Goal: Task Accomplishment & Management: Complete application form

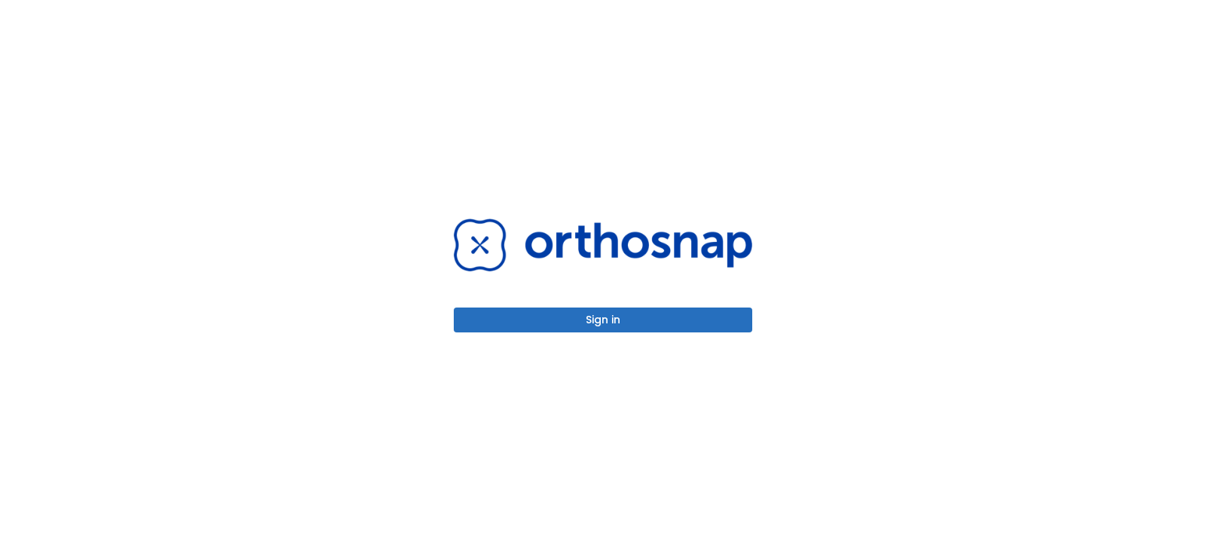
click at [599, 318] on button "Sign in" at bounding box center [603, 320] width 299 height 25
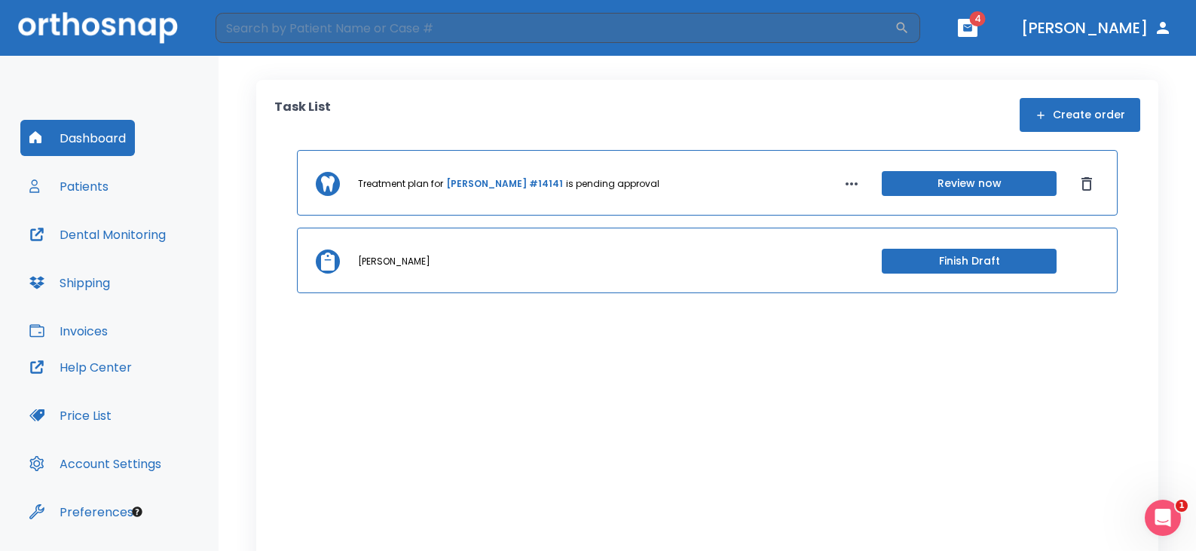
click at [96, 191] on button "Patients" at bounding box center [68, 186] width 97 height 36
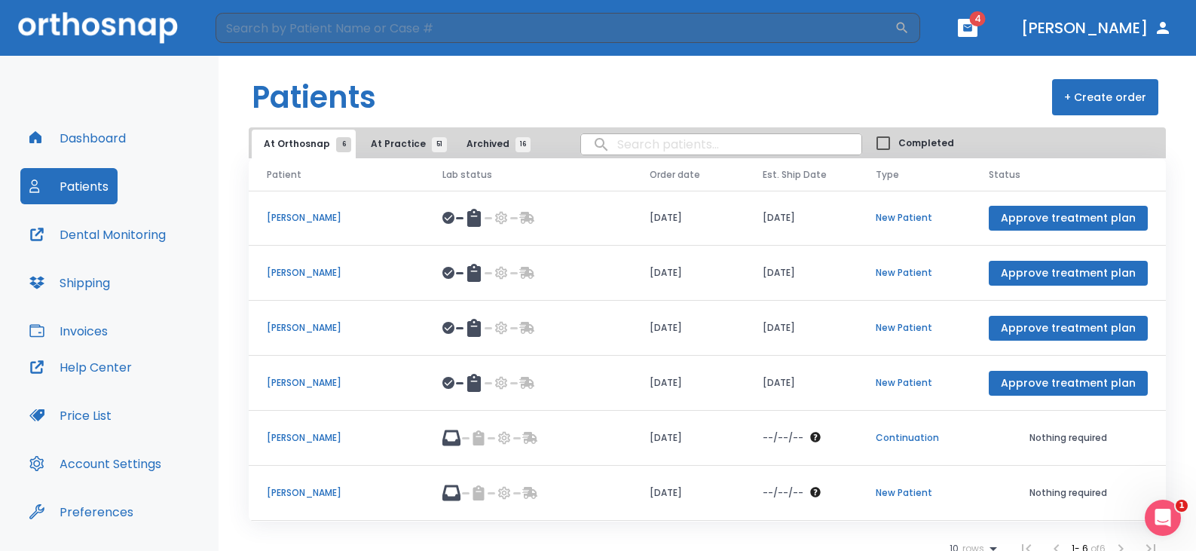
scroll to position [13, 0]
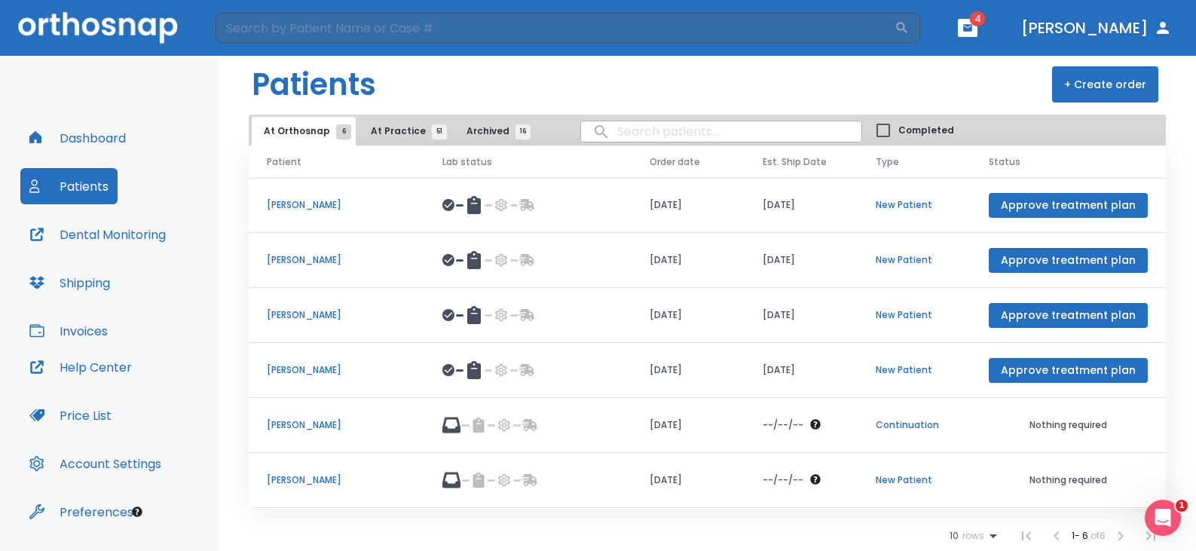
click at [385, 133] on span "At Practice 51" at bounding box center [405, 131] width 69 height 14
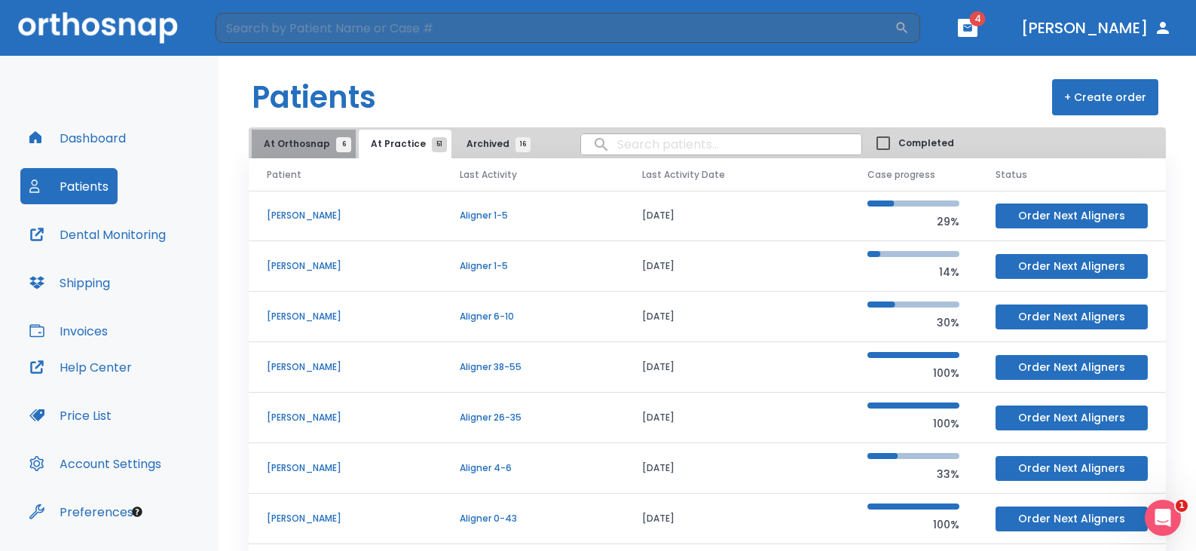
click at [308, 145] on span "At Orthosnap 6" at bounding box center [304, 144] width 80 height 14
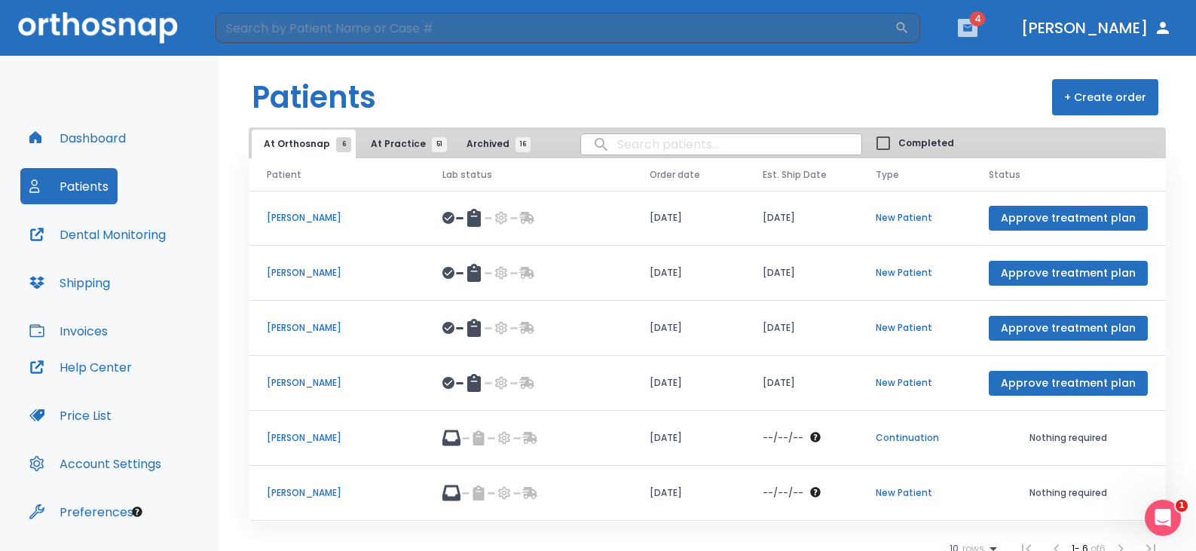
click at [973, 25] on icon "button" at bounding box center [967, 27] width 9 height 7
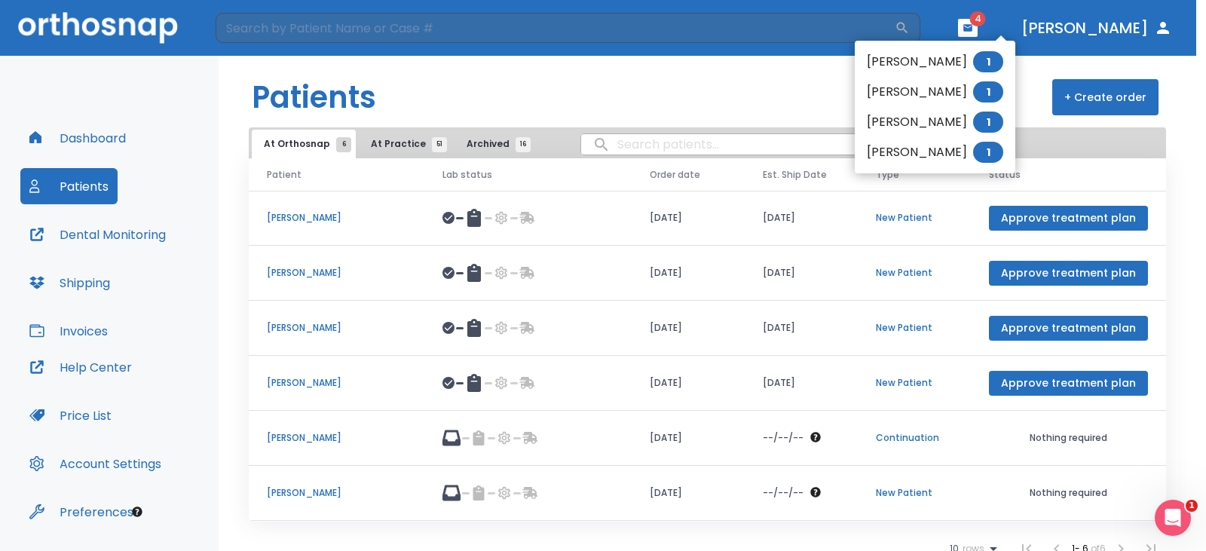
click at [914, 59] on li "BROOKE OLSEN 1" at bounding box center [935, 62] width 161 height 30
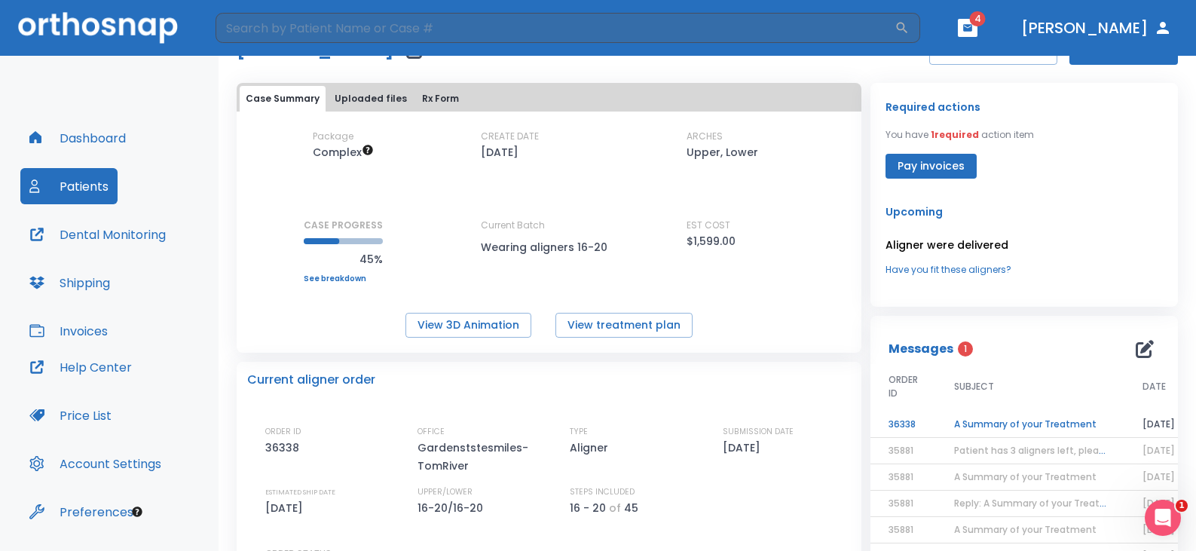
scroll to position [151, 0]
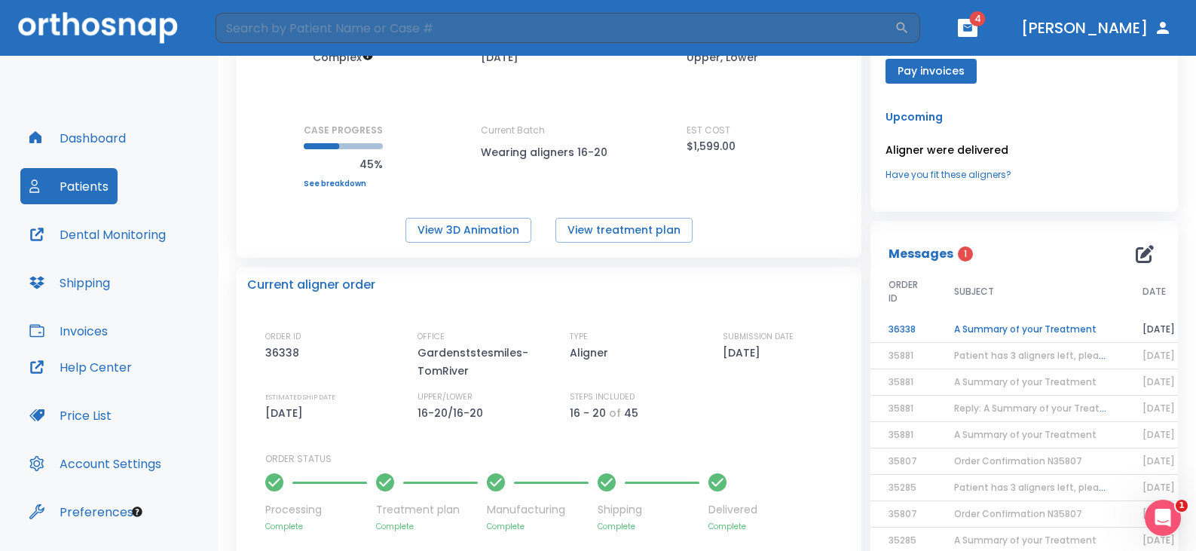
click at [969, 327] on td "A Summary of your Treatment" at bounding box center [1030, 330] width 188 height 26
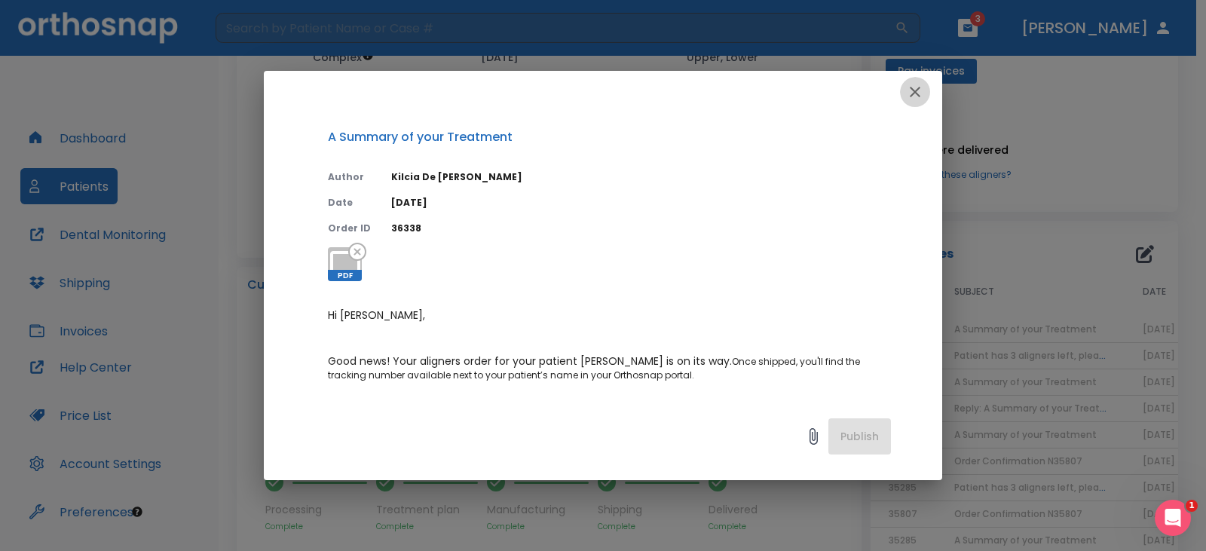
click at [919, 86] on icon "button" at bounding box center [915, 92] width 18 height 18
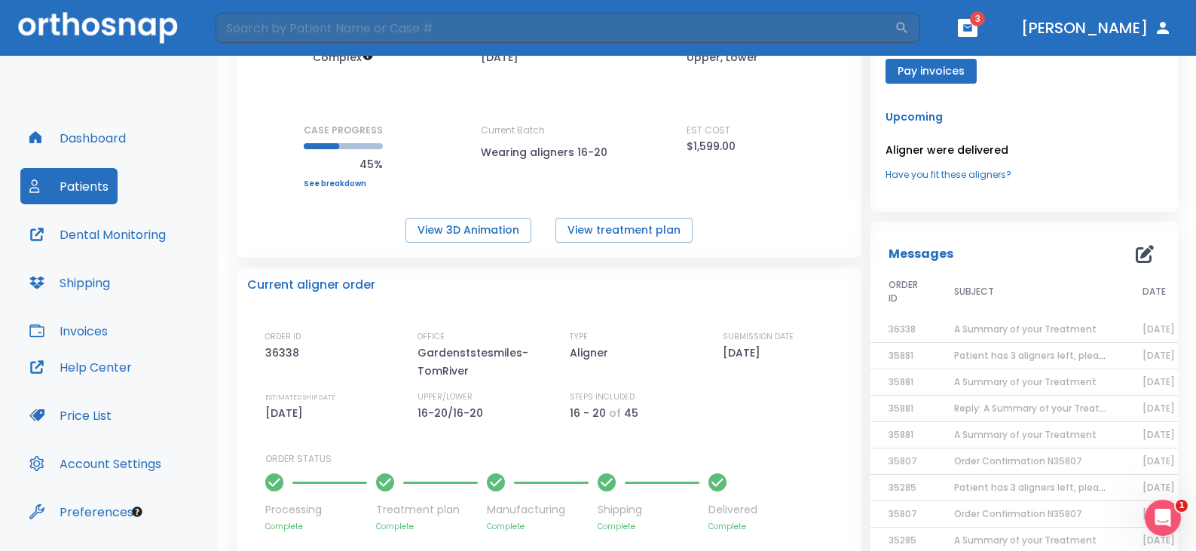
click at [973, 26] on icon "button" at bounding box center [967, 27] width 9 height 7
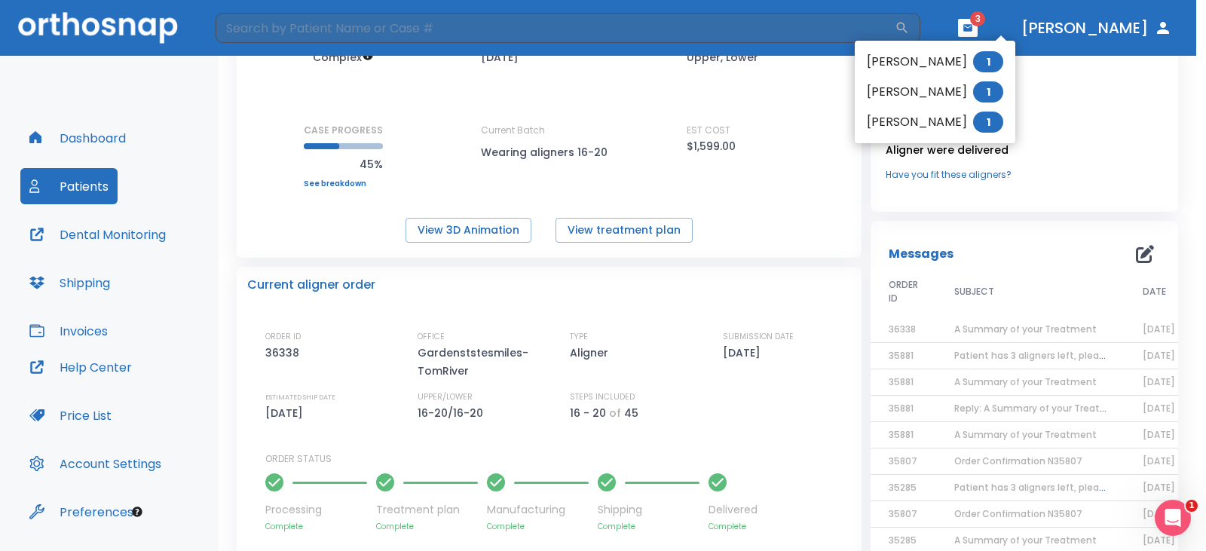
click at [953, 60] on li "NEHEMIAH OWENS 1" at bounding box center [935, 62] width 161 height 30
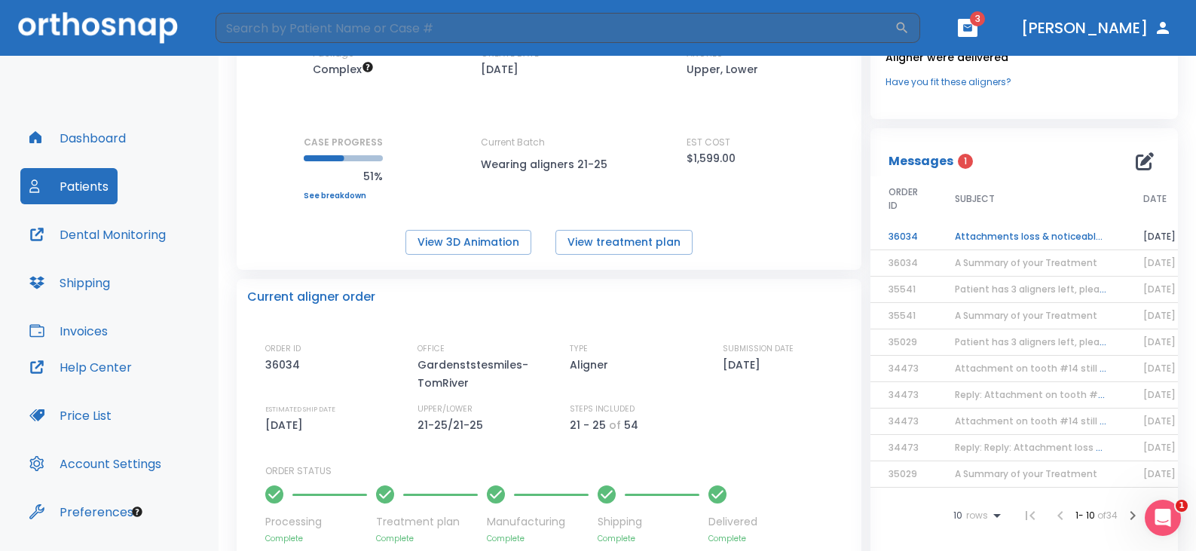
scroll to position [151, 0]
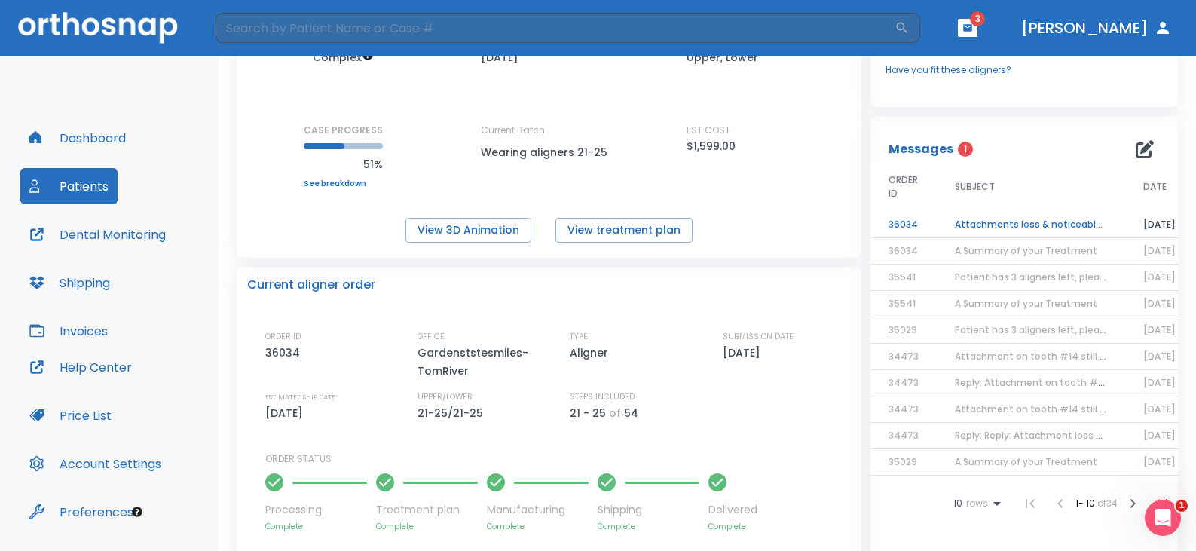
click at [968, 225] on td "Attachments loss & noticeable unseats on teeth #2 & #15" at bounding box center [1031, 225] width 188 height 26
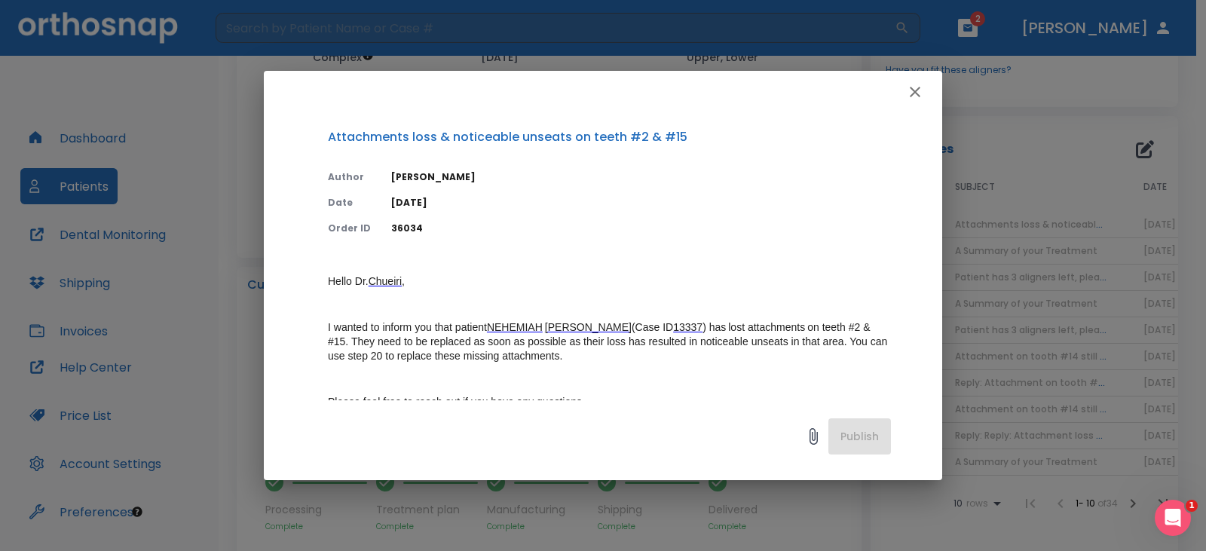
click at [910, 87] on icon "button" at bounding box center [915, 92] width 18 height 18
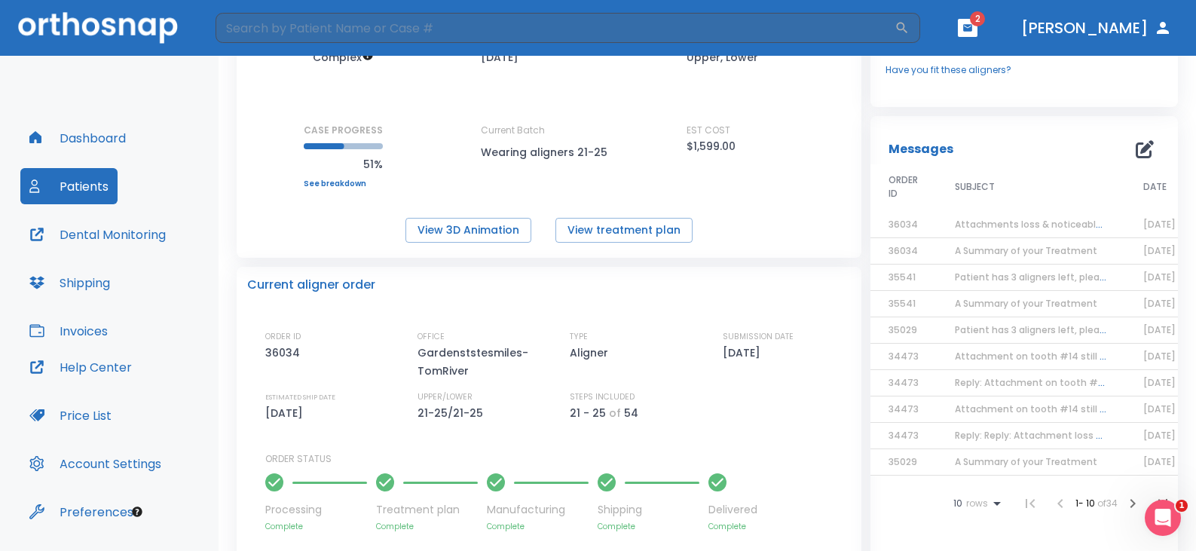
click at [973, 27] on icon "button" at bounding box center [968, 28] width 11 height 11
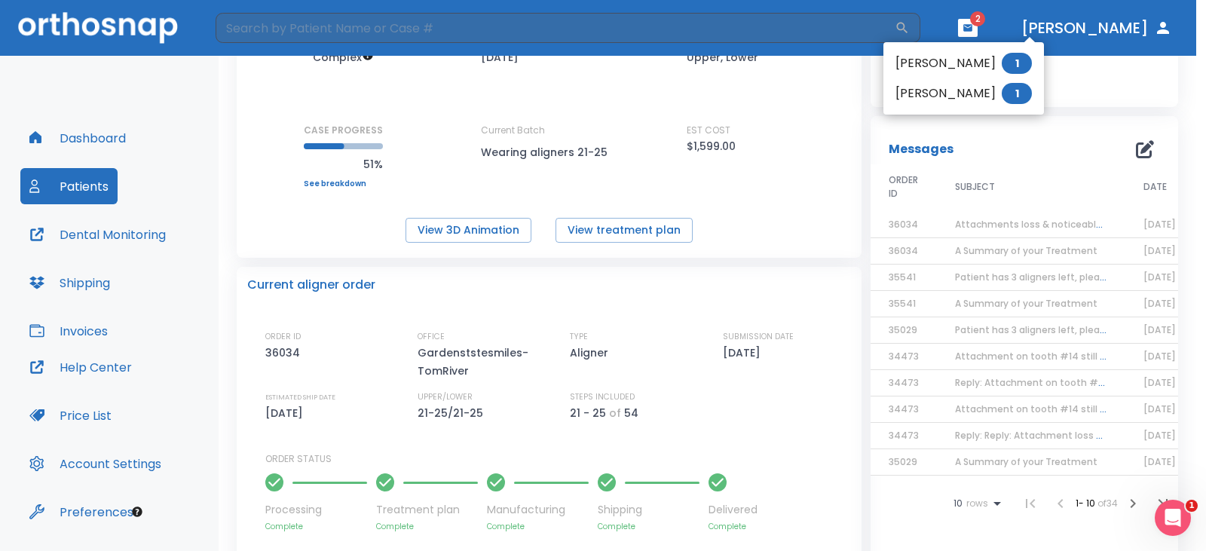
click at [957, 67] on li "NICOLE ORTIZ 1" at bounding box center [964, 63] width 161 height 30
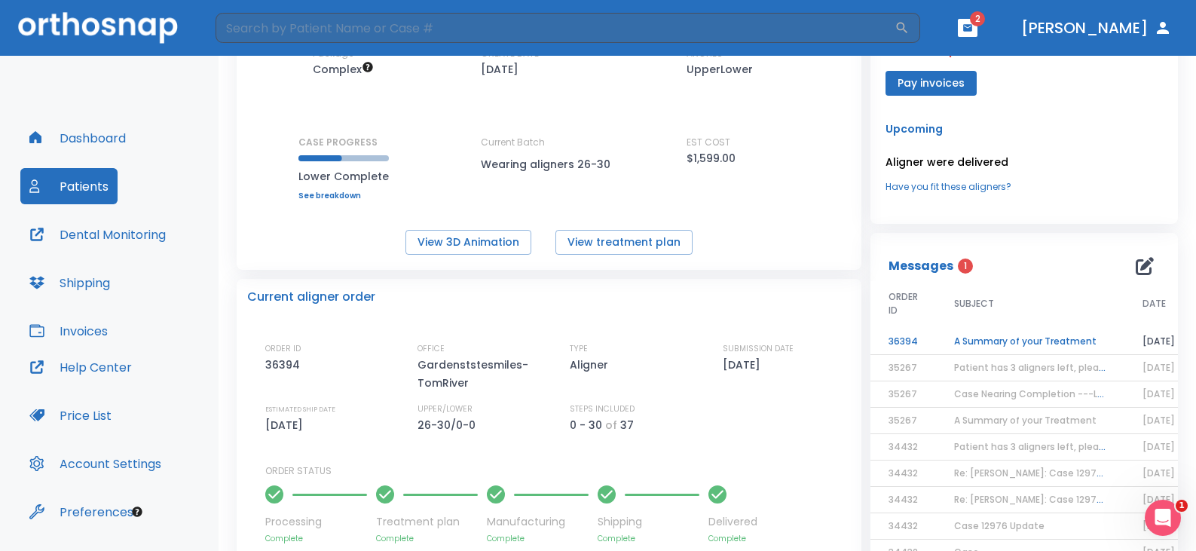
scroll to position [151, 0]
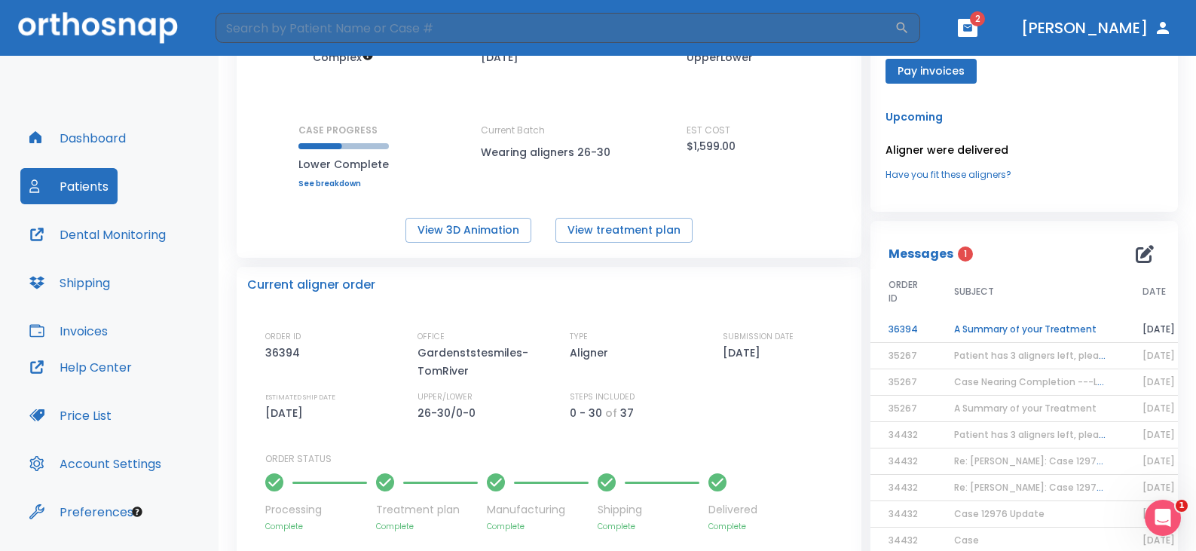
click at [996, 330] on td "A Summary of your Treatment" at bounding box center [1030, 330] width 188 height 26
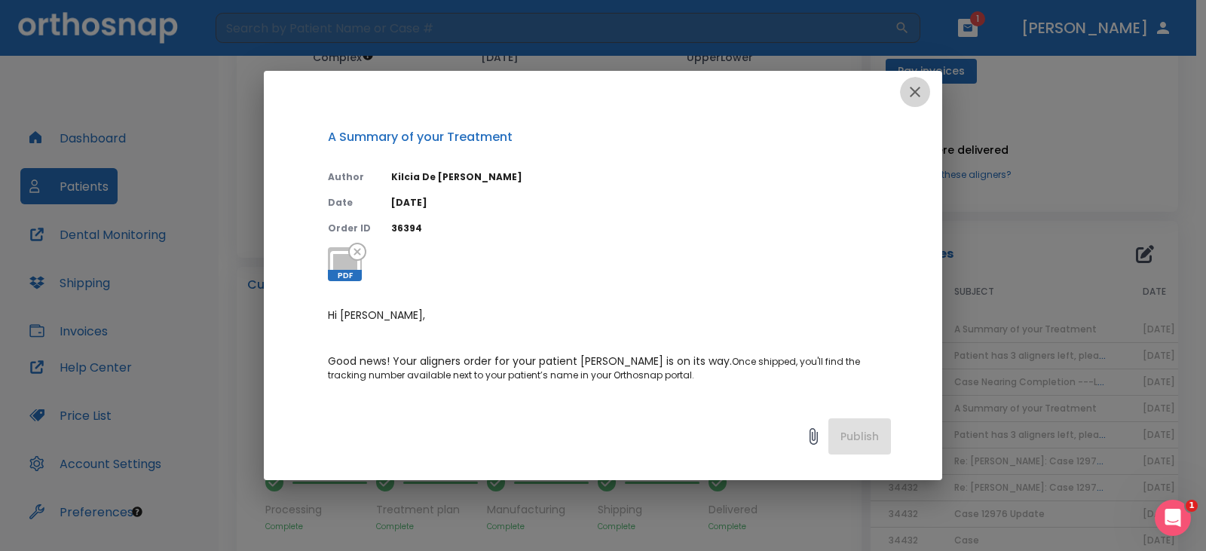
click at [916, 90] on icon "button" at bounding box center [915, 92] width 18 height 18
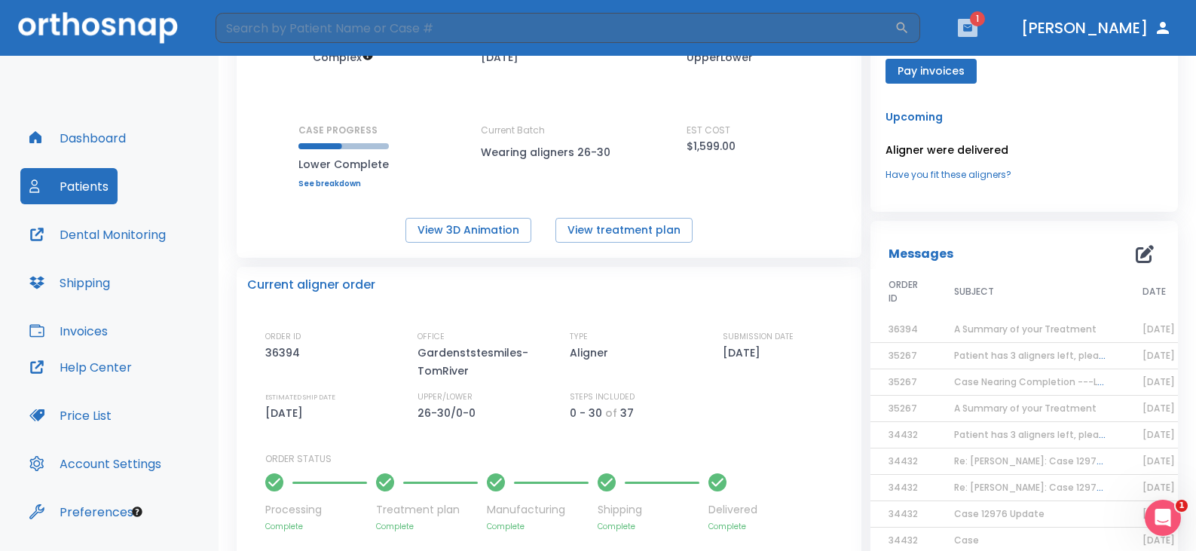
click at [973, 27] on icon "button" at bounding box center [968, 28] width 11 height 11
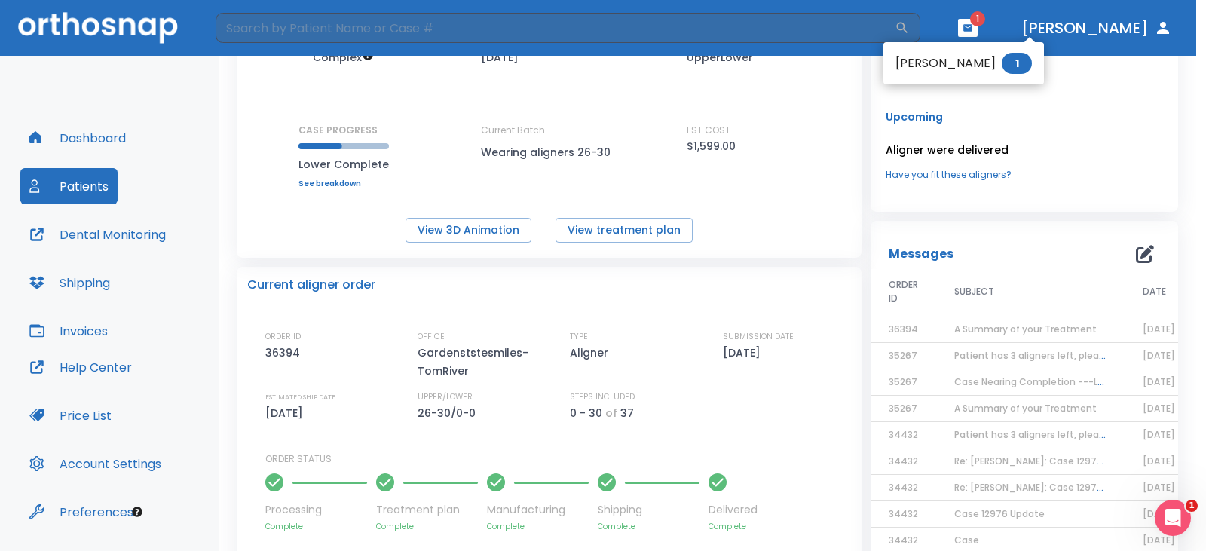
click at [945, 62] on li "DIANA PARRA 1" at bounding box center [964, 63] width 161 height 30
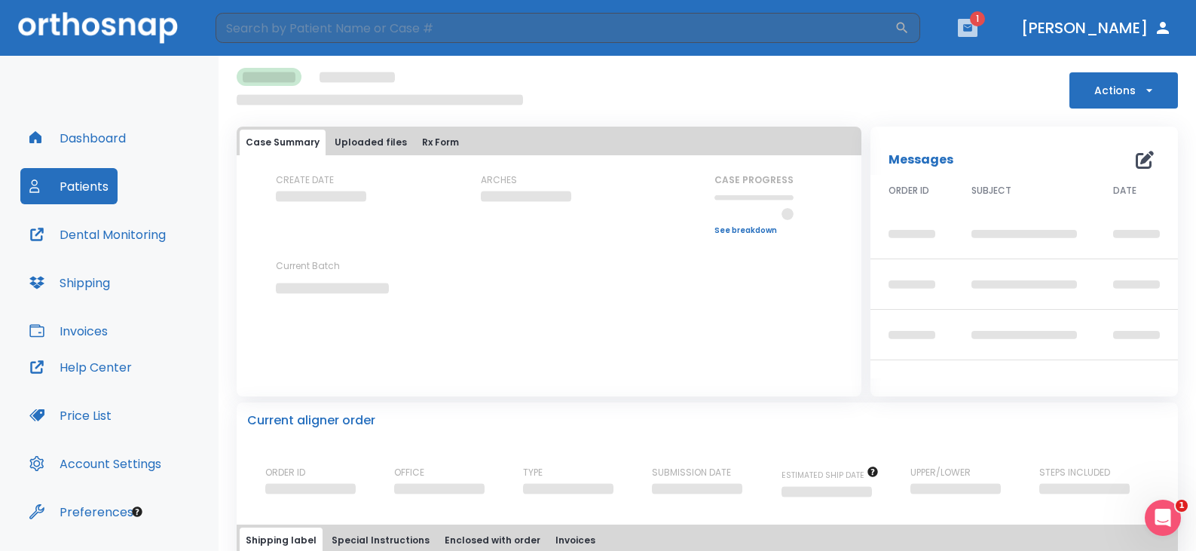
click at [973, 29] on icon "button" at bounding box center [967, 27] width 9 height 7
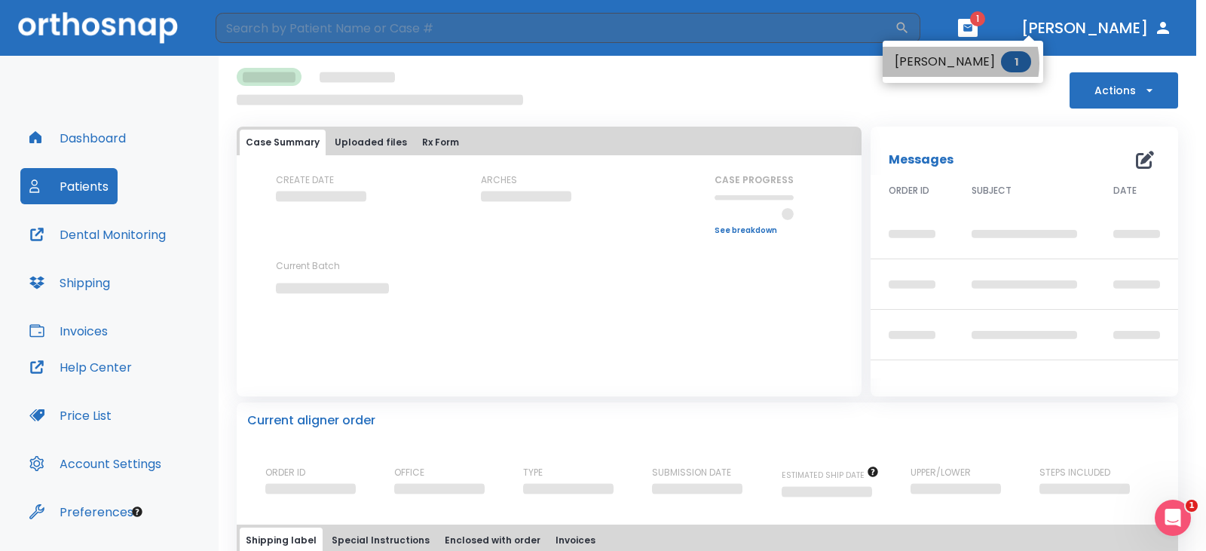
click at [960, 63] on li "DIANA PARRA 1" at bounding box center [963, 62] width 161 height 30
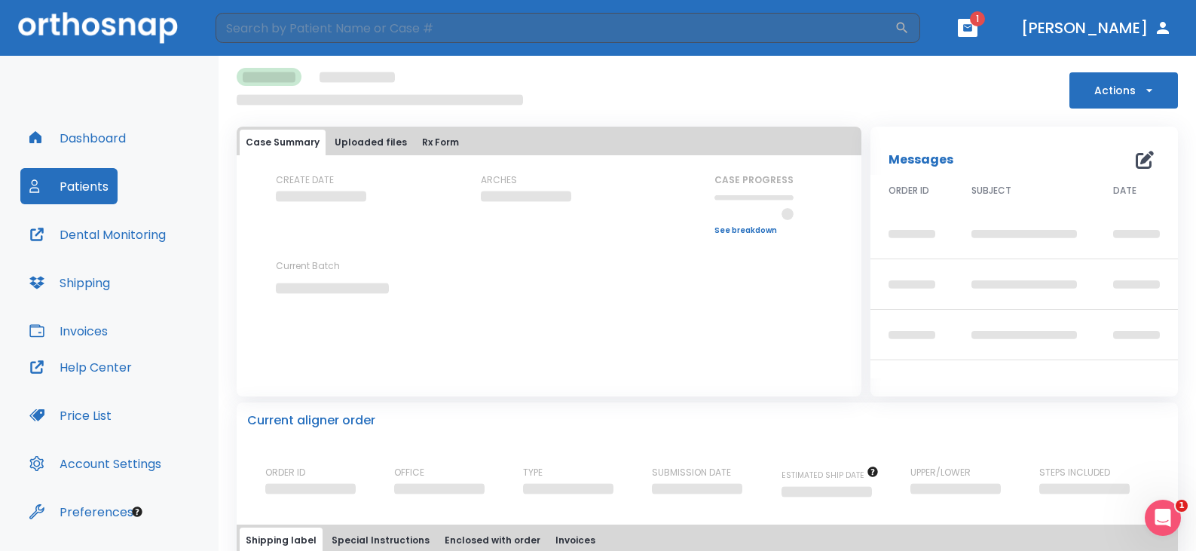
click at [82, 187] on button "Patients" at bounding box center [68, 186] width 97 height 36
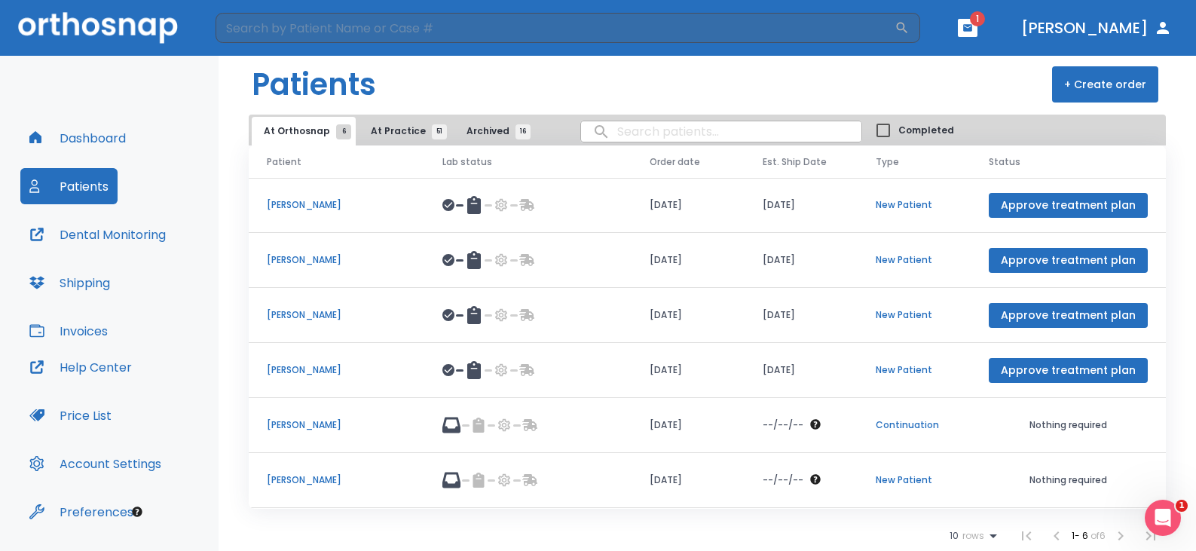
scroll to position [41, 0]
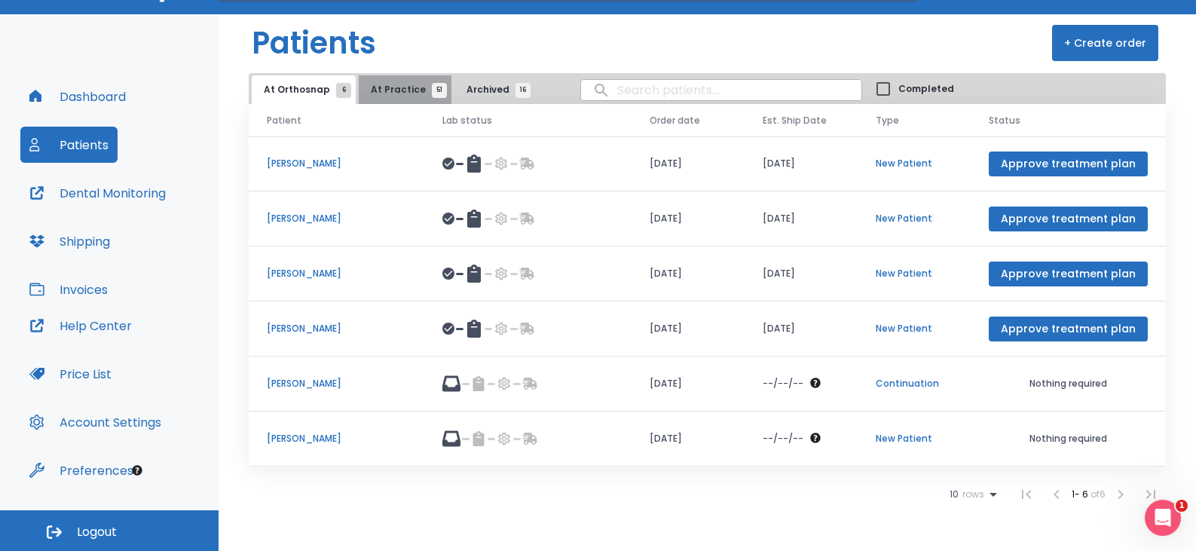
click at [403, 90] on span "At Practice 51" at bounding box center [405, 90] width 69 height 14
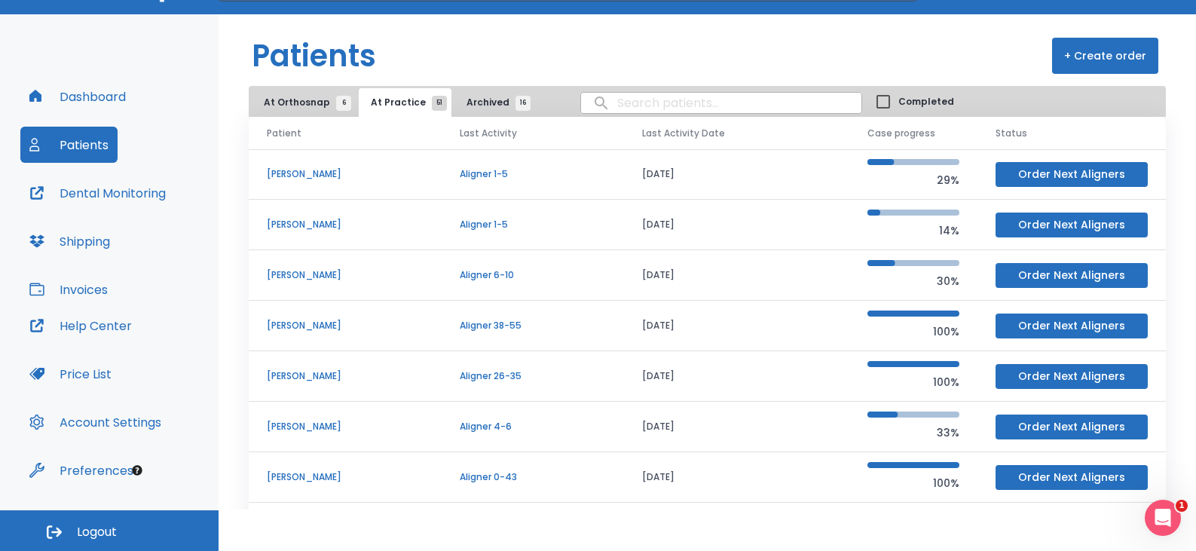
click at [332, 323] on p "Tara Fitzgerald" at bounding box center [345, 326] width 157 height 14
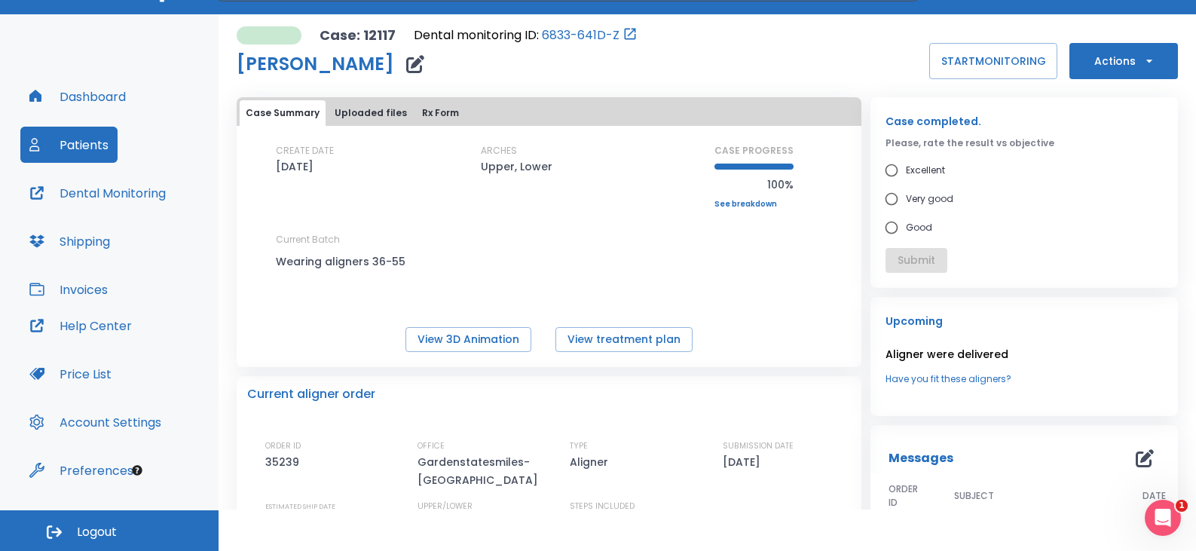
click at [1095, 63] on button "Actions" at bounding box center [1124, 61] width 109 height 36
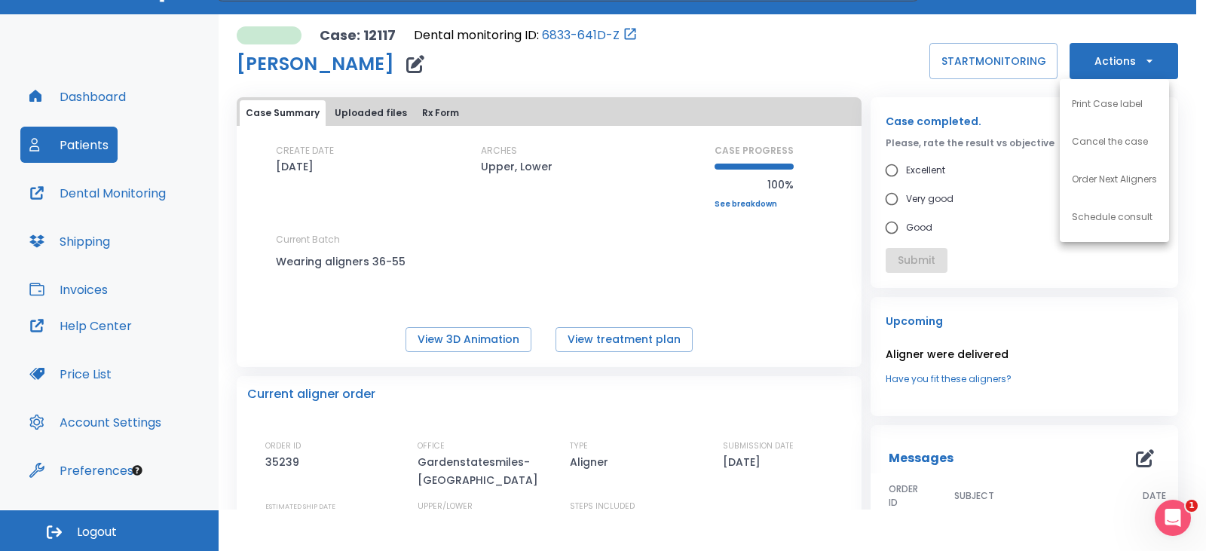
click at [1114, 181] on p "Order Next Aligners" at bounding box center [1114, 180] width 85 height 14
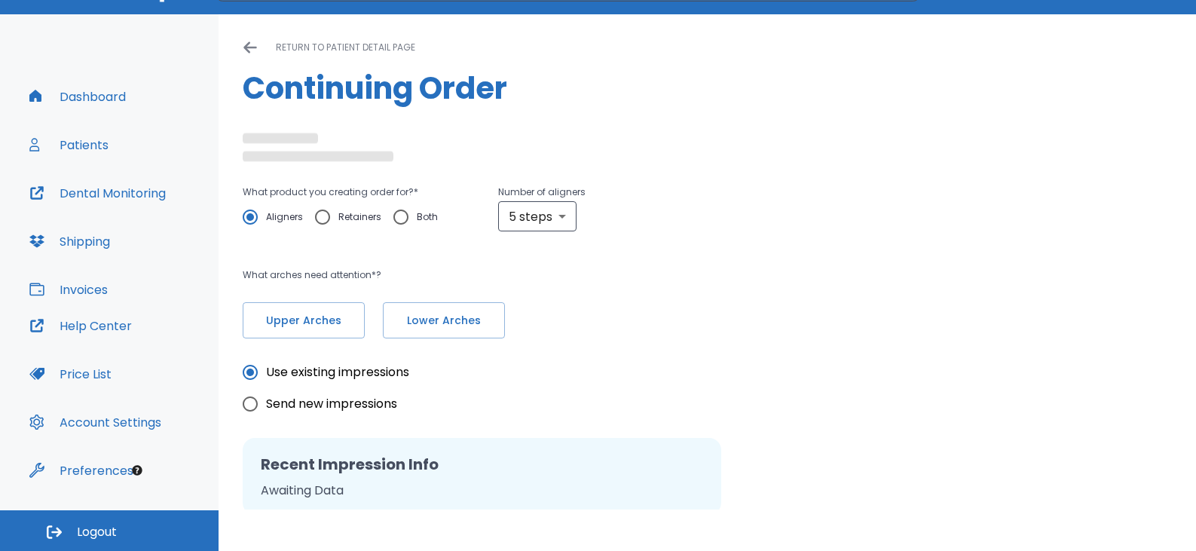
radio input "false"
radio input "true"
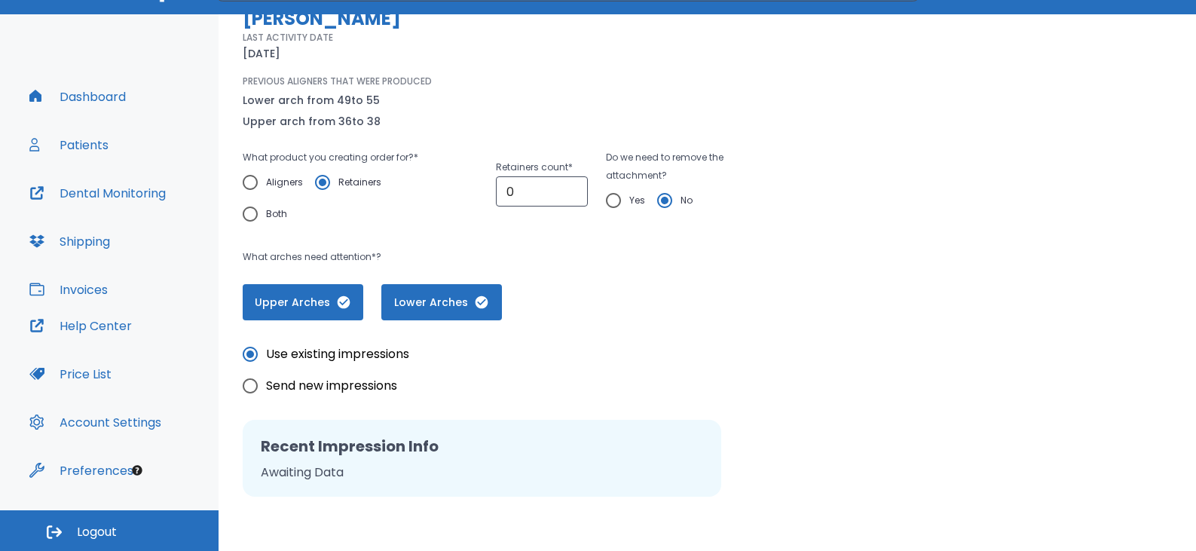
scroll to position [151, 0]
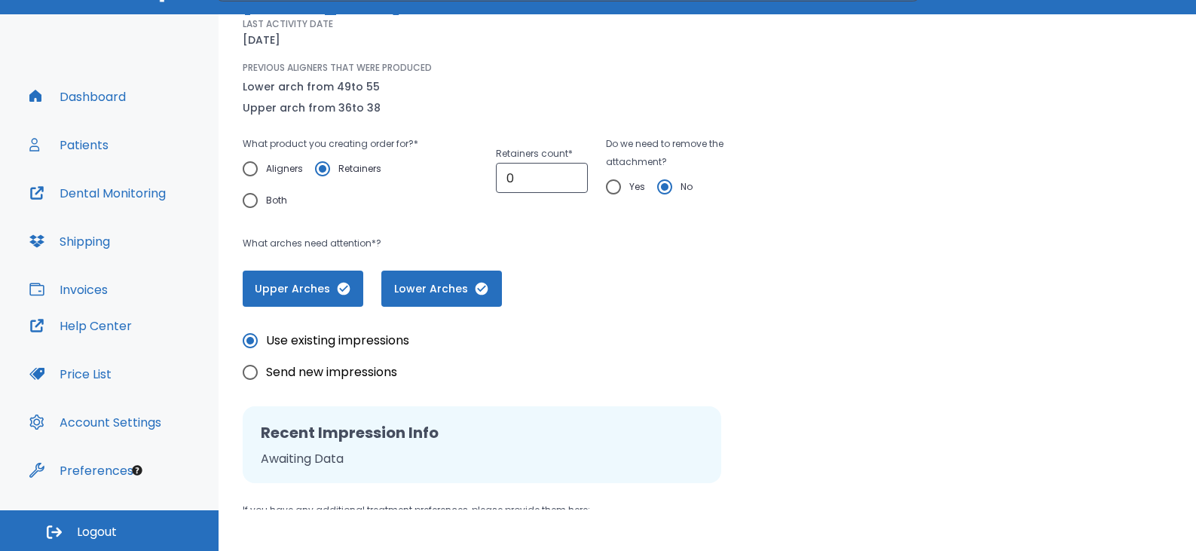
click at [249, 375] on input "Send new impressions" at bounding box center [250, 373] width 32 height 32
radio input "true"
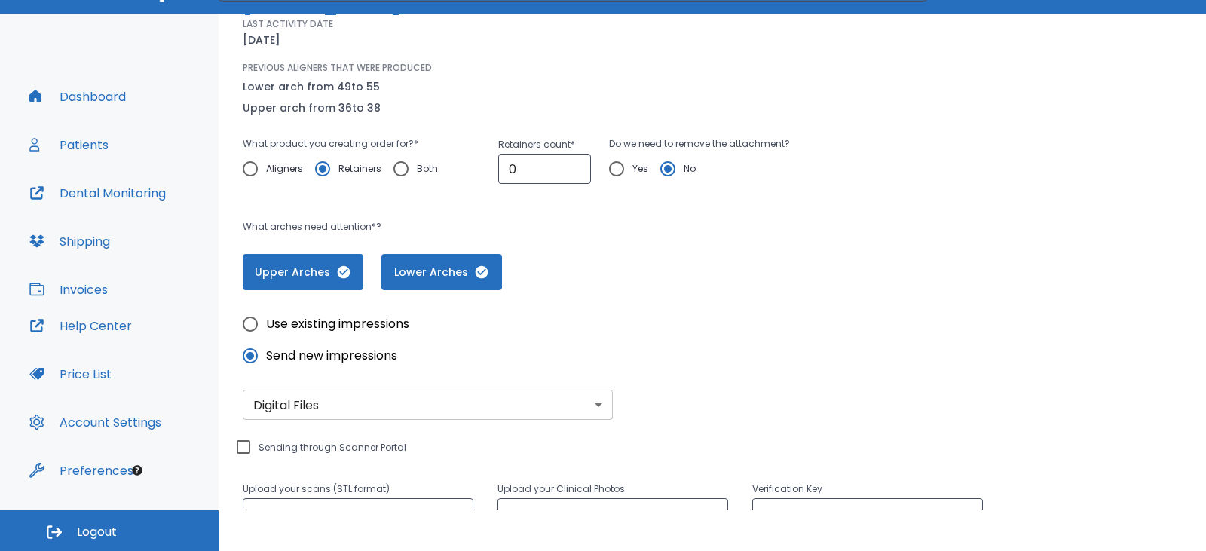
click at [362, 412] on body "​ 1 Dr. Chueiri Dashboard Patients Dental Monitoring Shipping Invoices Help Cen…" at bounding box center [603, 234] width 1206 height 551
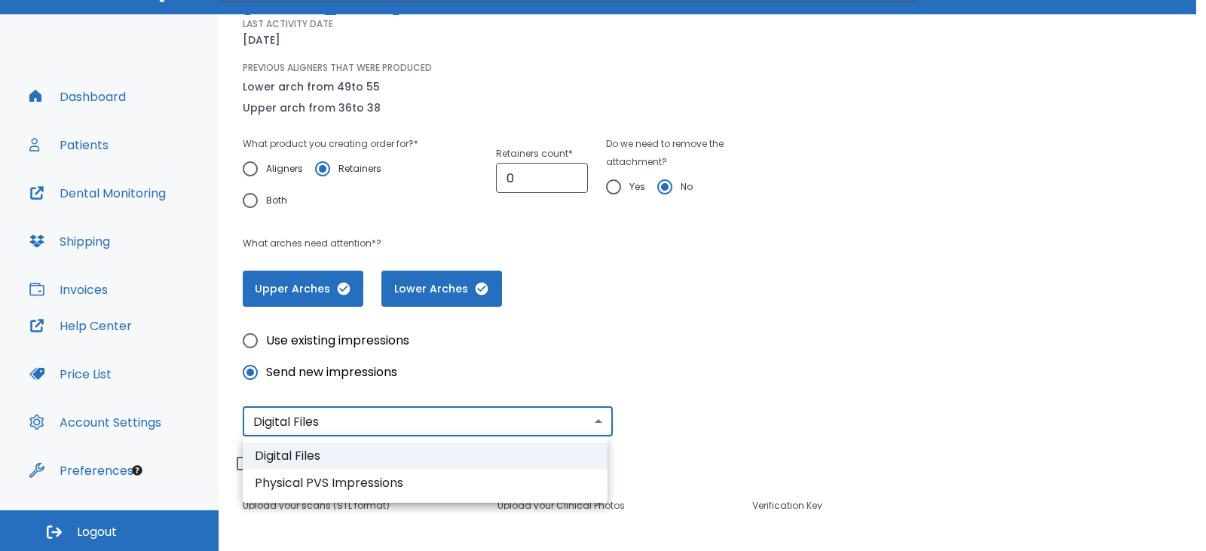
click at [331, 450] on li "Digital Files" at bounding box center [425, 456] width 365 height 27
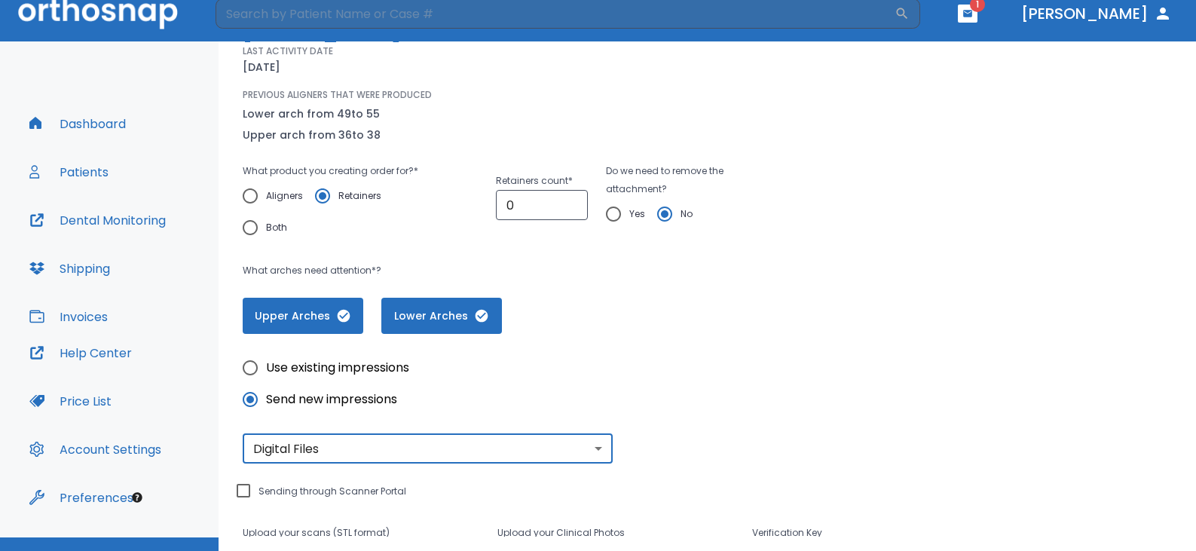
scroll to position [0, 0]
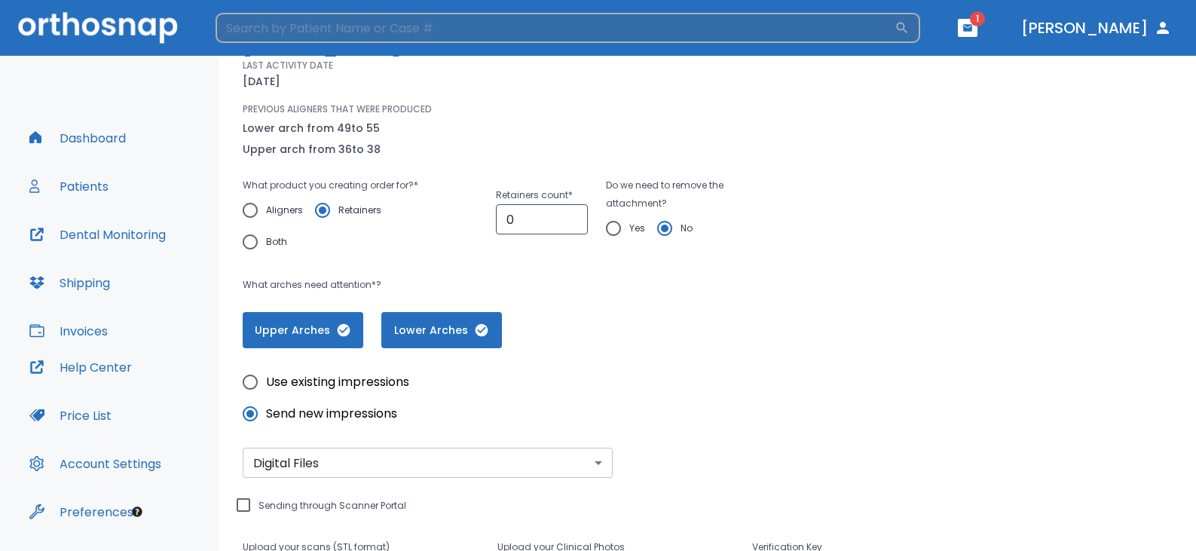
click at [277, 22] on input "search" at bounding box center [555, 28] width 679 height 30
type input "tara"
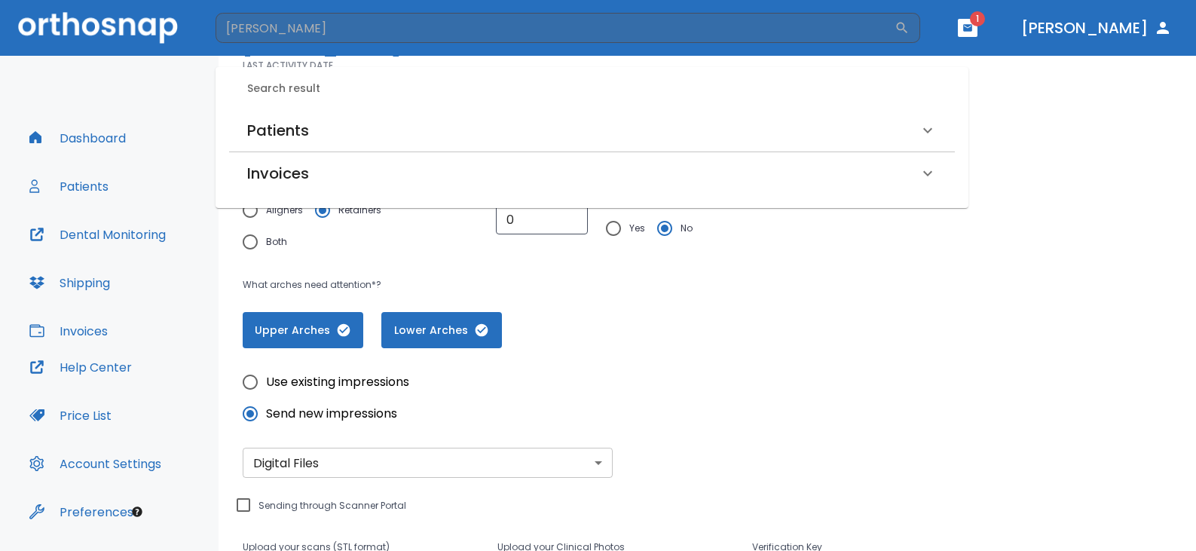
click at [309, 133] on div "Patients" at bounding box center [583, 130] width 672 height 24
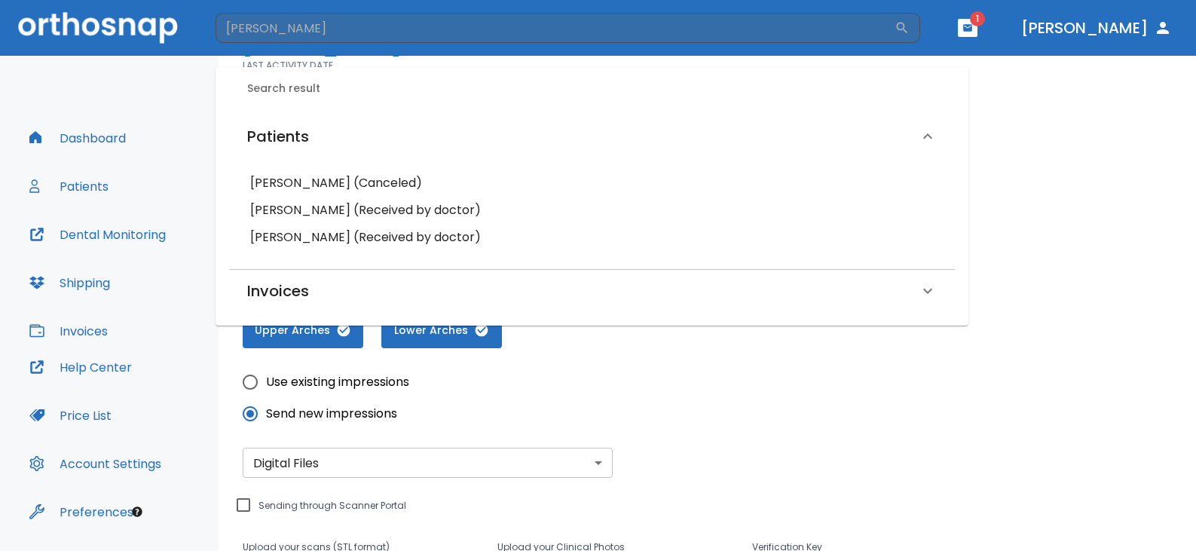
click at [299, 183] on h6 "Tara Fitzgerald (Canceled)" at bounding box center [592, 183] width 684 height 21
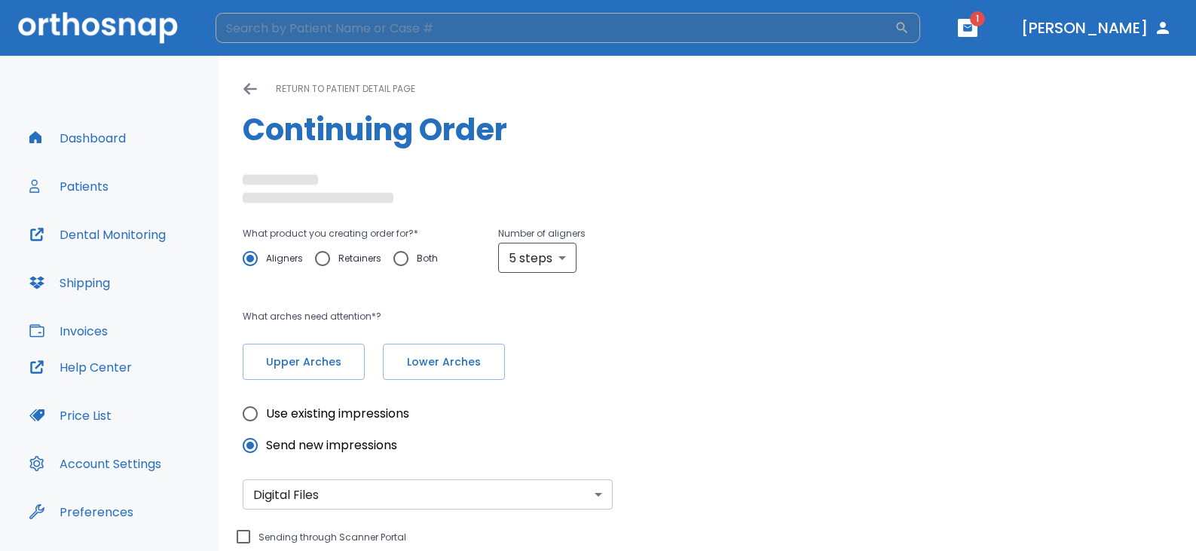
click at [399, 38] on input "search" at bounding box center [555, 28] width 679 height 30
radio input "false"
radio input "true"
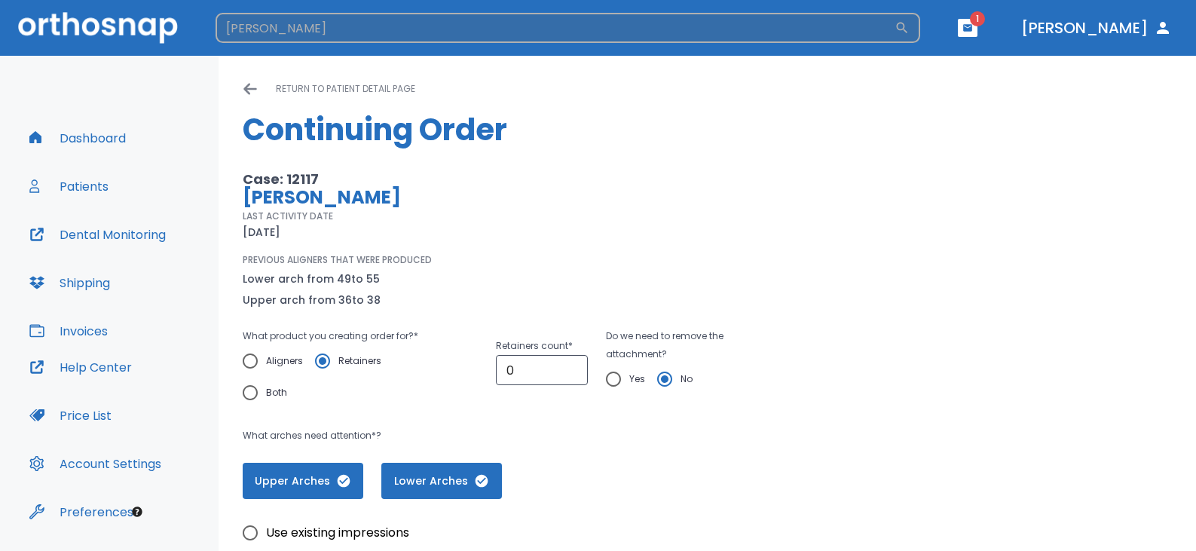
type input "tara"
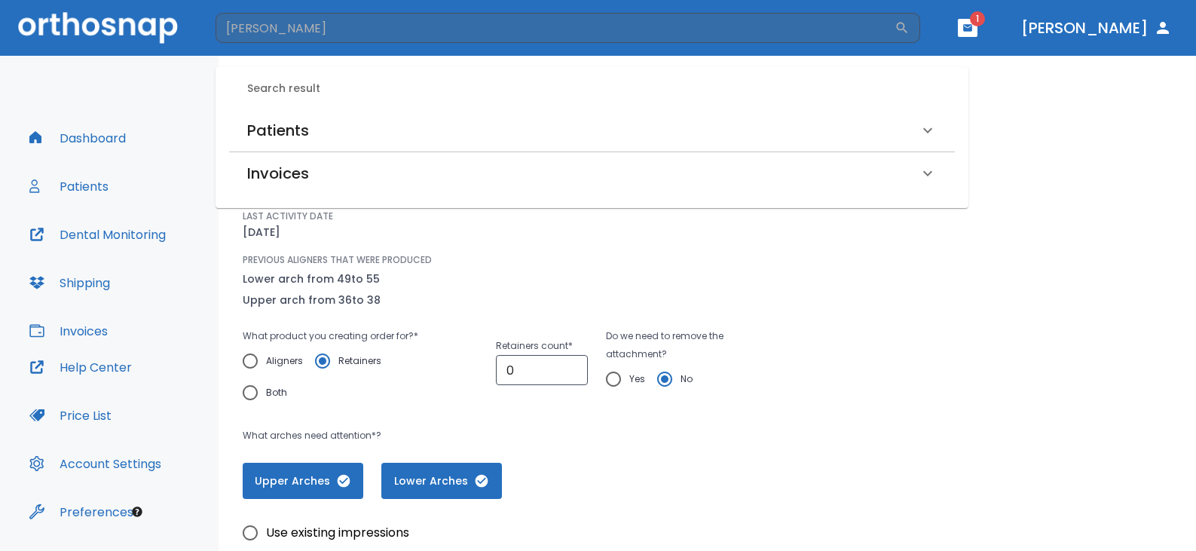
click at [279, 133] on h6 "Patients" at bounding box center [278, 130] width 62 height 24
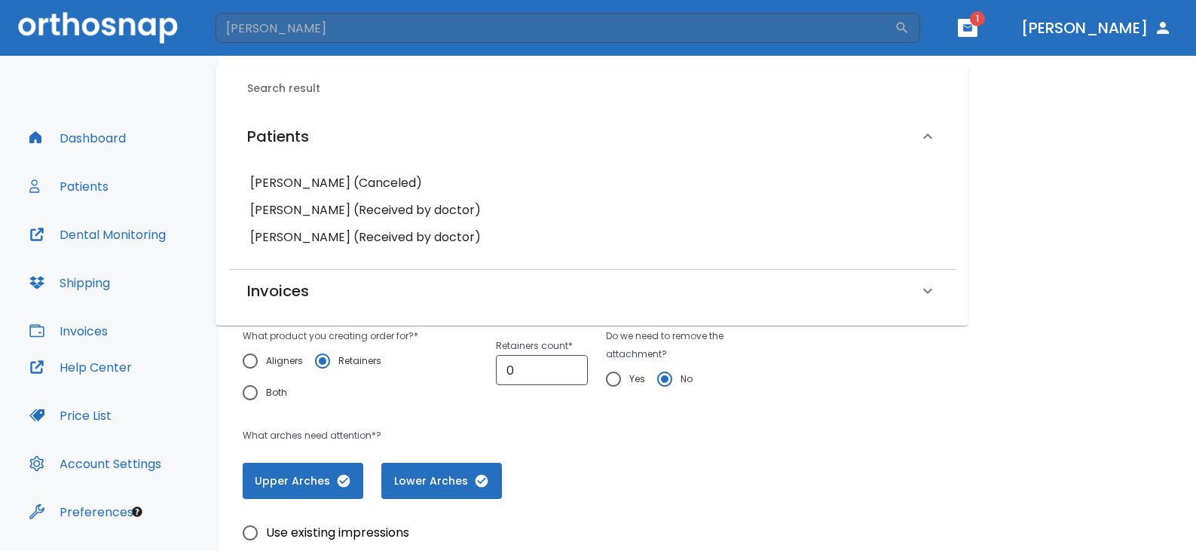
click at [305, 209] on h6 "Tara Fitzgerald (Received by doctor)" at bounding box center [592, 210] width 684 height 21
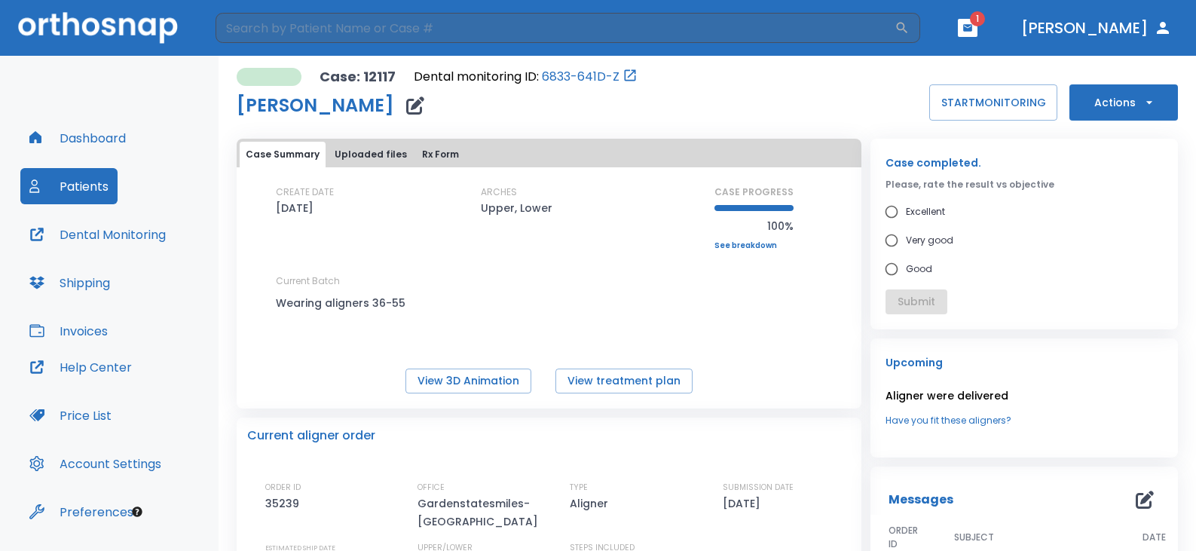
click at [375, 148] on button "Uploaded files" at bounding box center [371, 155] width 84 height 26
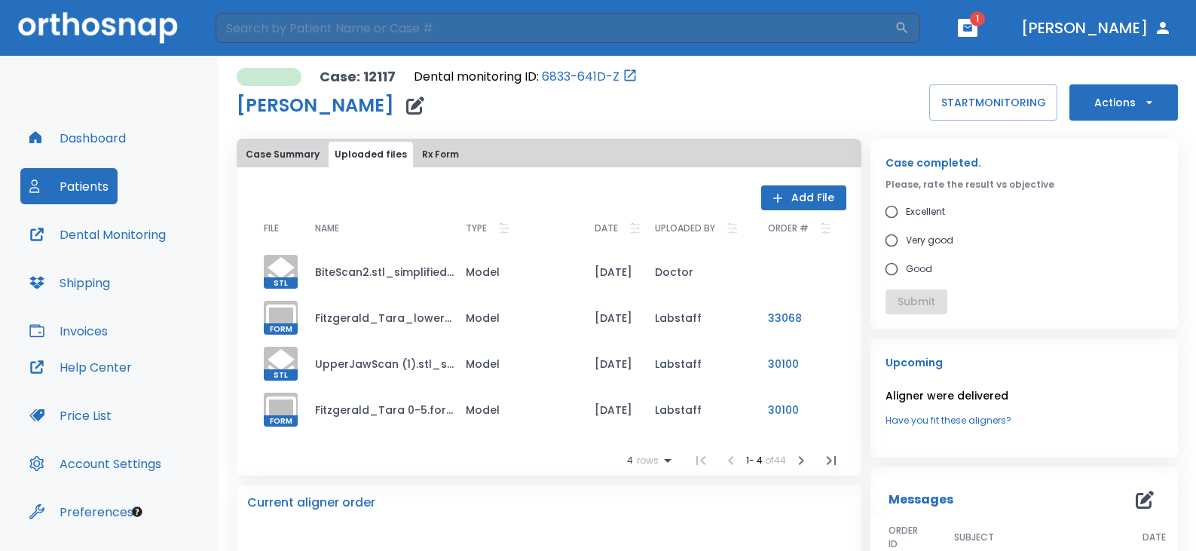
click at [794, 201] on button "Add File" at bounding box center [803, 197] width 85 height 25
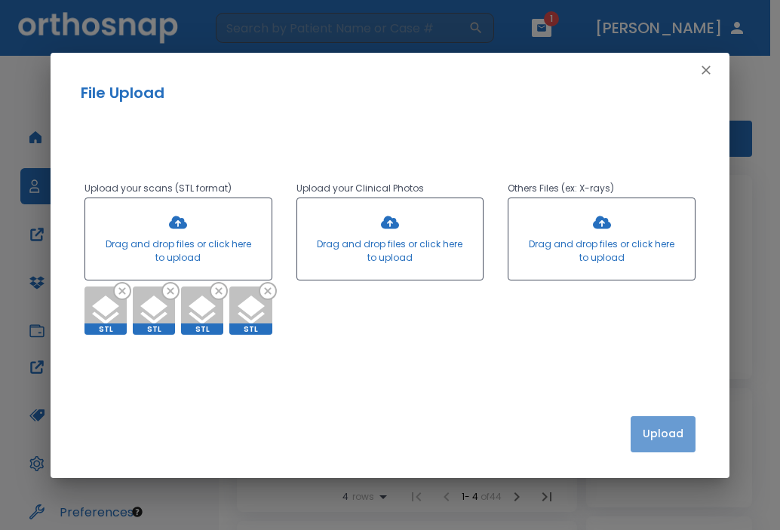
click at [672, 435] on button "Upload" at bounding box center [662, 434] width 65 height 36
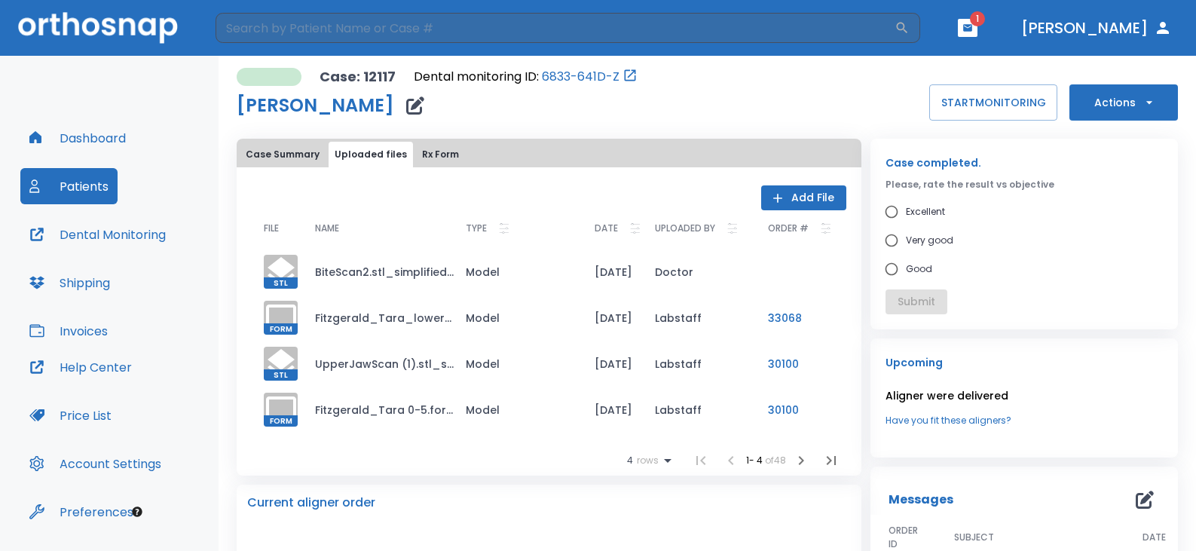
click at [823, 460] on icon "button" at bounding box center [832, 461] width 18 height 18
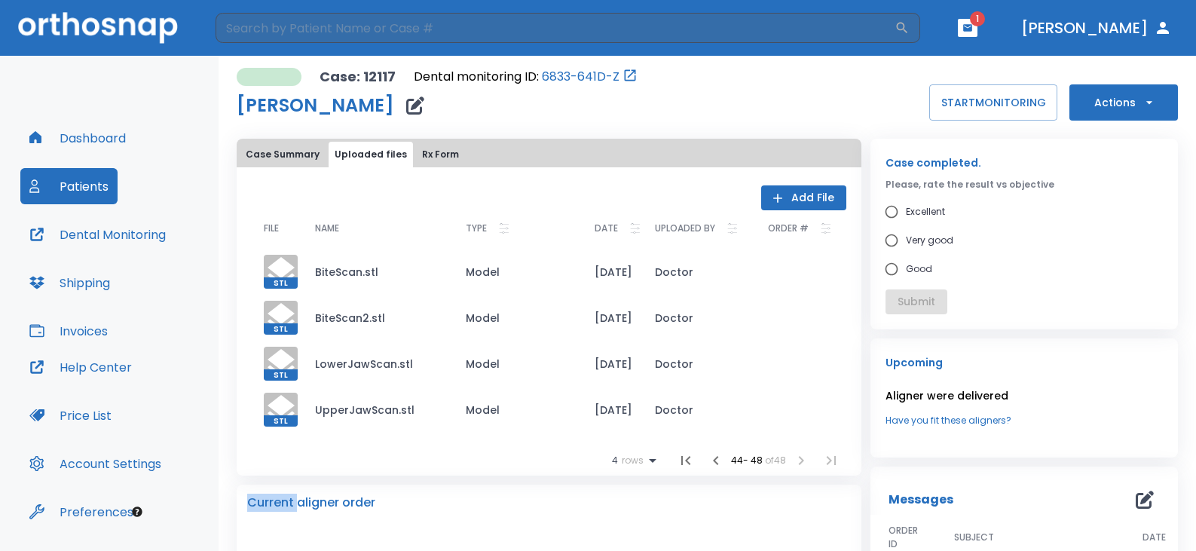
click at [820, 460] on li at bounding box center [831, 461] width 30 height 30
click at [1081, 100] on button "Actions" at bounding box center [1124, 102] width 109 height 36
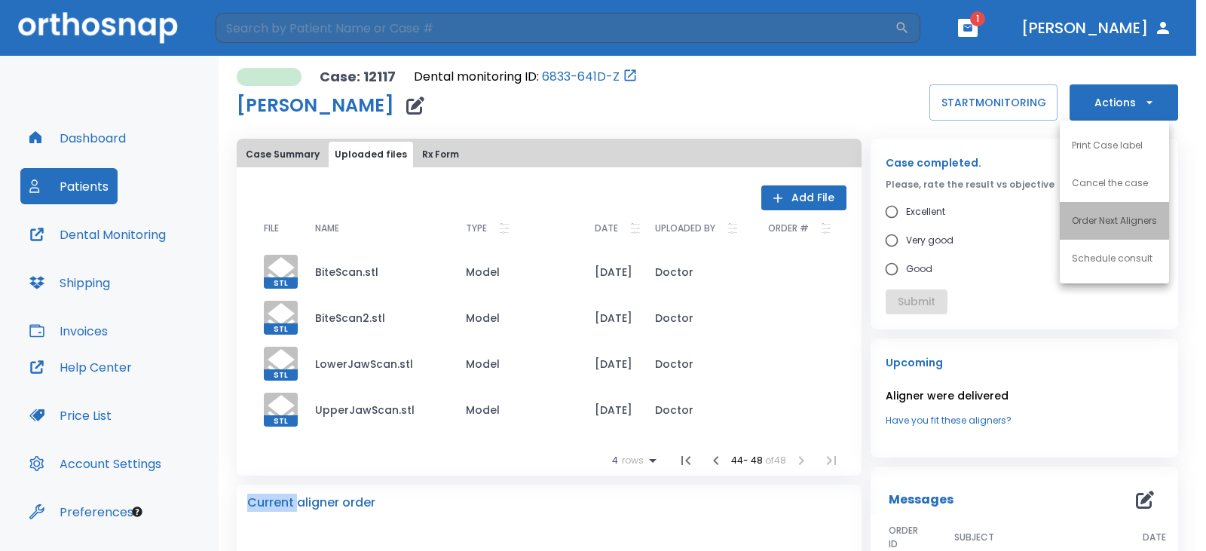
click at [1096, 222] on p "Order Next Aligners" at bounding box center [1114, 221] width 85 height 14
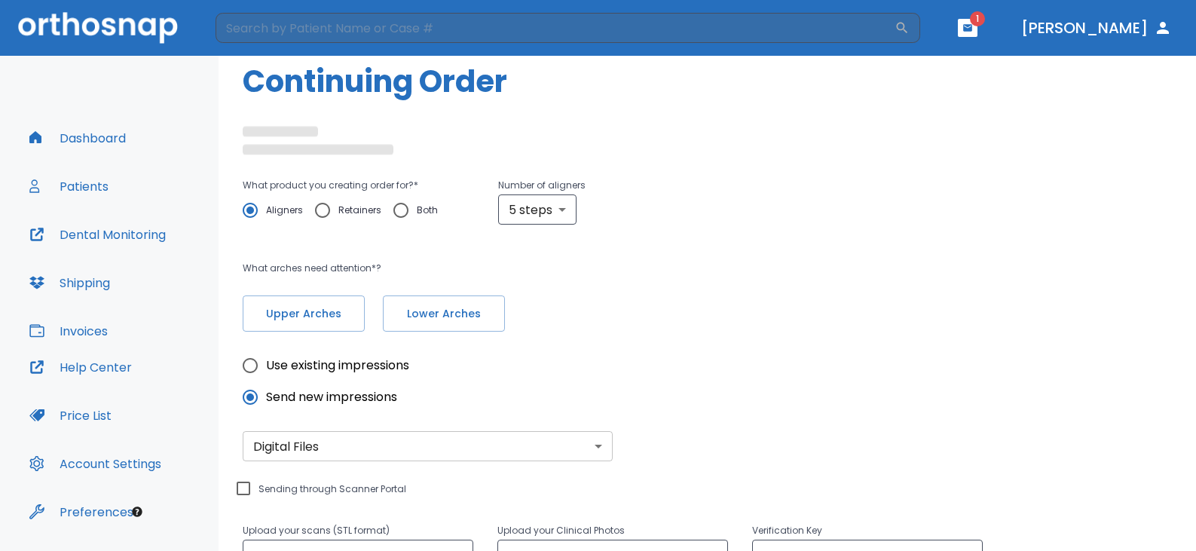
scroll to position [75, 0]
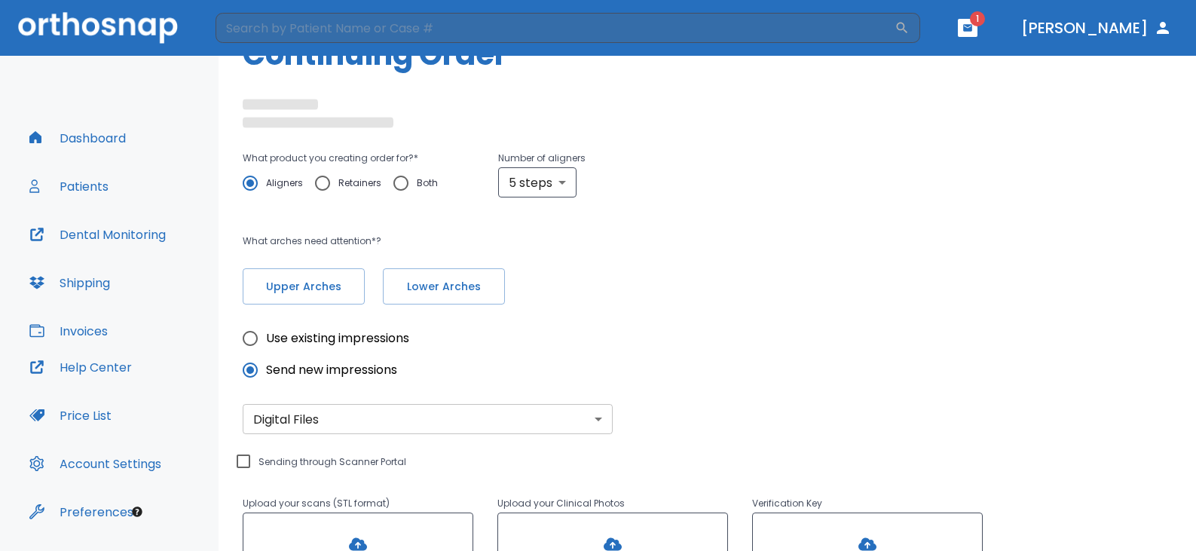
radio input "false"
radio input "true"
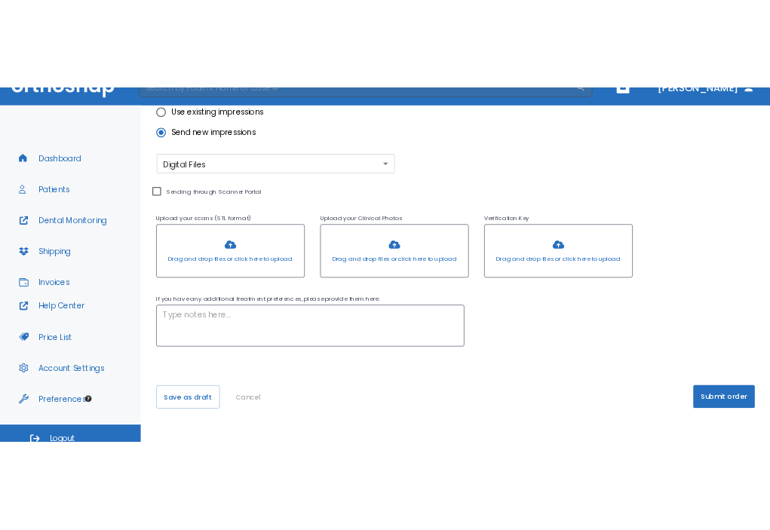
scroll to position [41, 0]
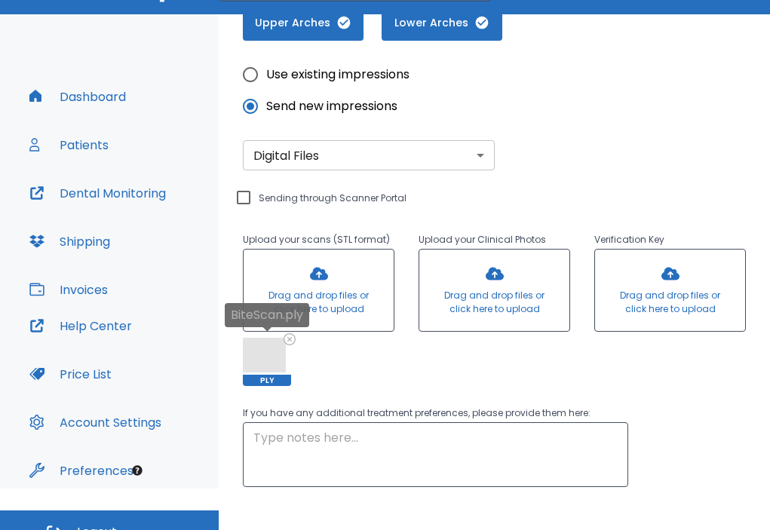
click at [290, 341] on icon at bounding box center [289, 339] width 10 height 10
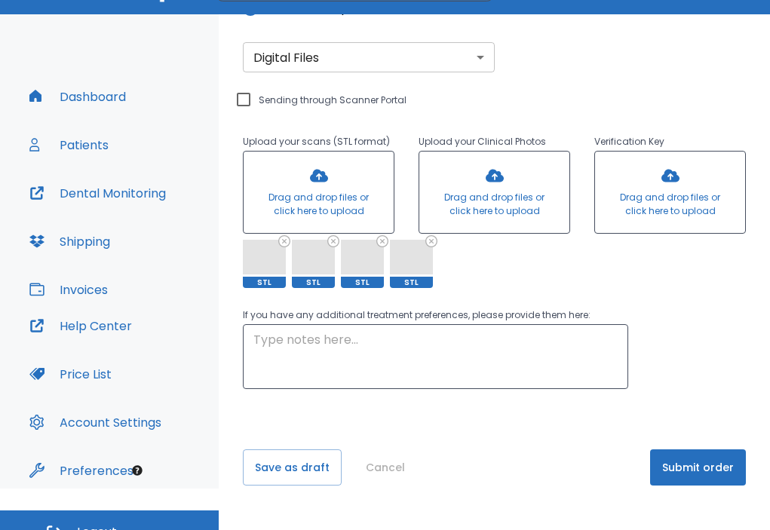
scroll to position [586, 0]
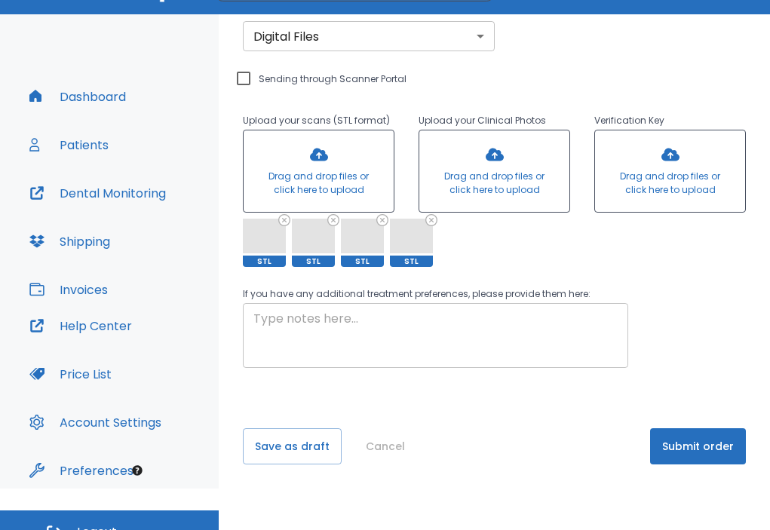
click at [308, 305] on div "x ​" at bounding box center [435, 335] width 385 height 65
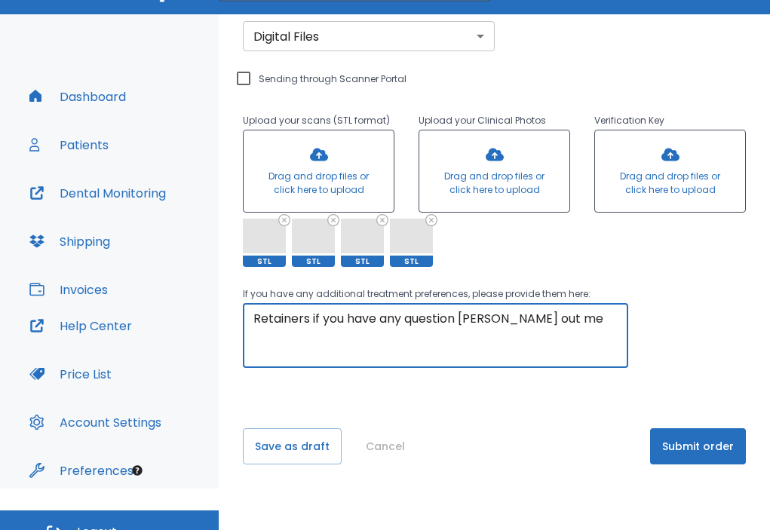
click at [473, 314] on textarea "Retainers if you have any question rech out me" at bounding box center [435, 336] width 364 height 52
type textarea "Retainers if you have any question reach out me"
click at [698, 444] on button "Submit order" at bounding box center [698, 446] width 96 height 36
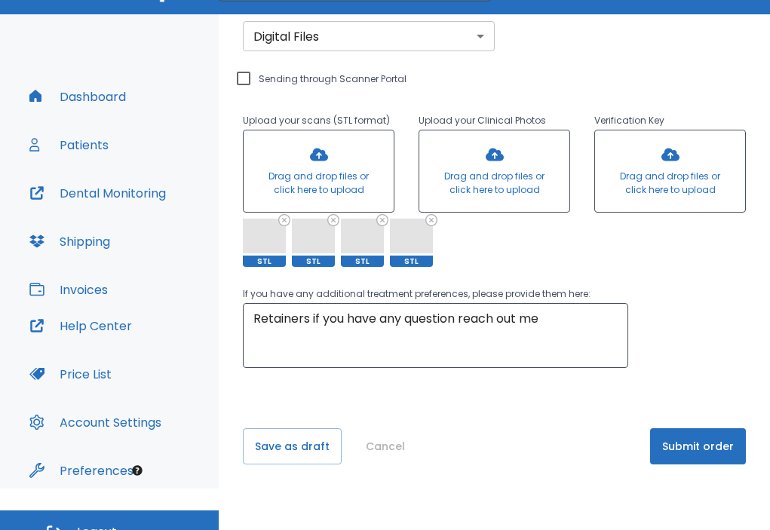
click at [697, 443] on button "Submit order" at bounding box center [698, 446] width 96 height 36
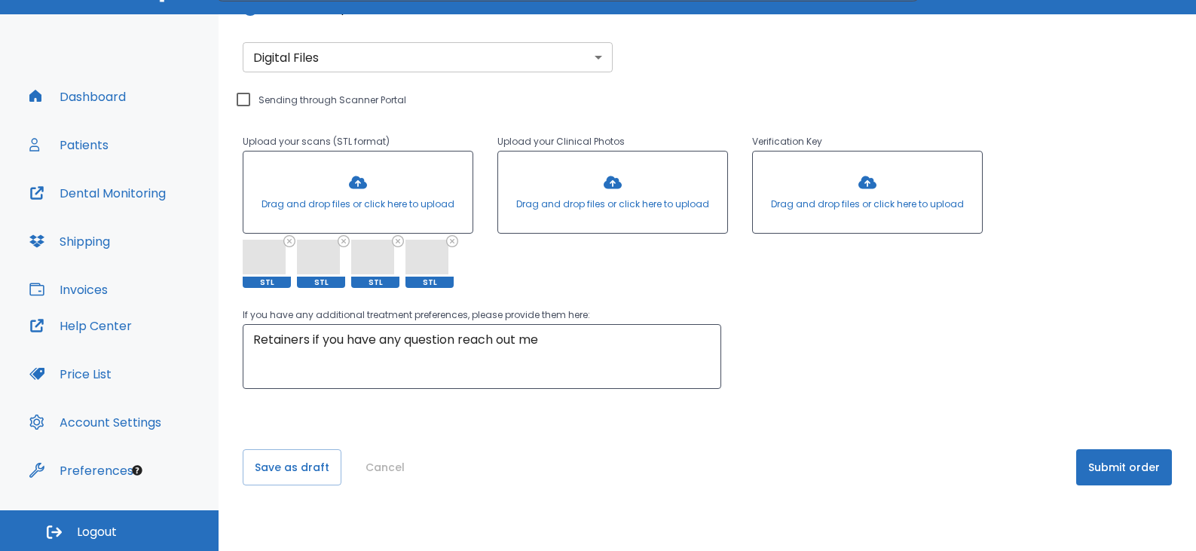
scroll to position [515, 0]
click at [1097, 462] on button "Submit order" at bounding box center [1125, 467] width 96 height 36
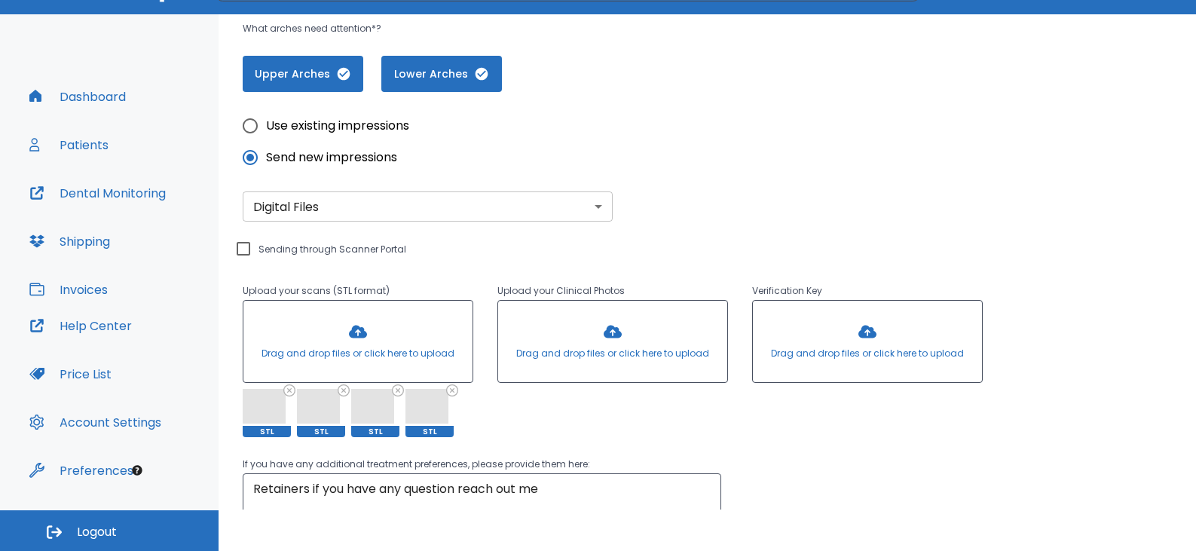
scroll to position [364, 0]
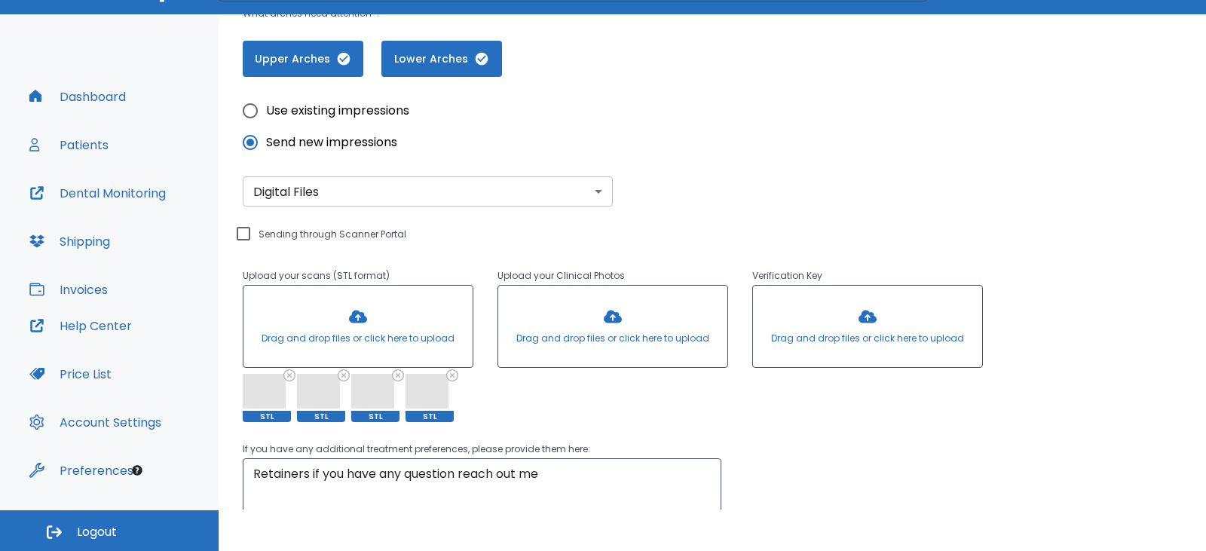
click at [580, 210] on body "​ 1 Dr. Chueiri Dashboard Patients Dental Monitoring Shipping Invoices Help Cen…" at bounding box center [603, 234] width 1206 height 551
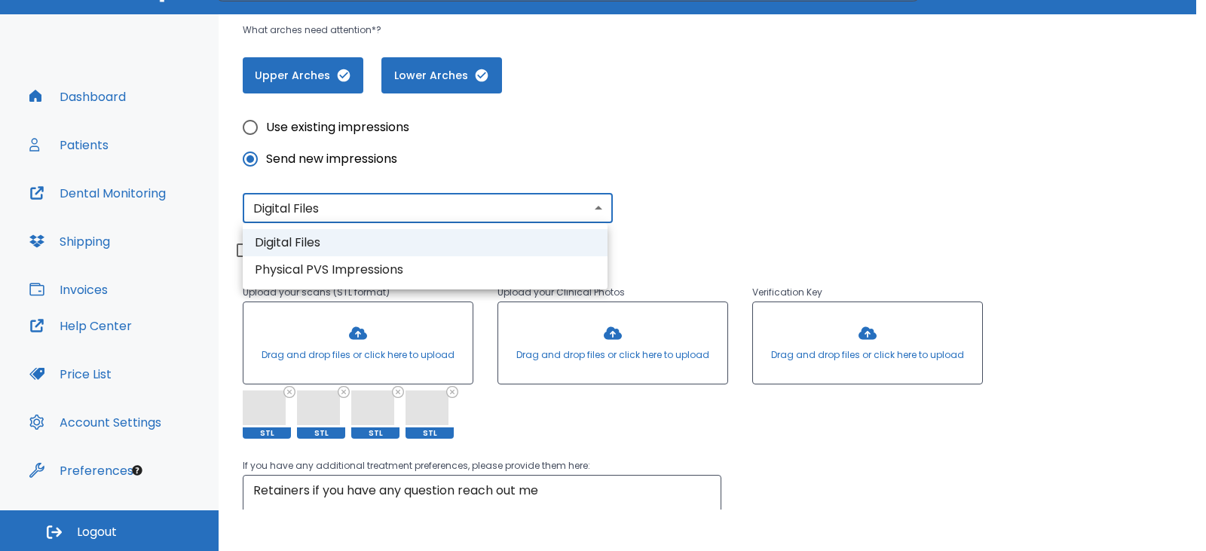
click at [282, 242] on li "Digital Files" at bounding box center [425, 242] width 365 height 27
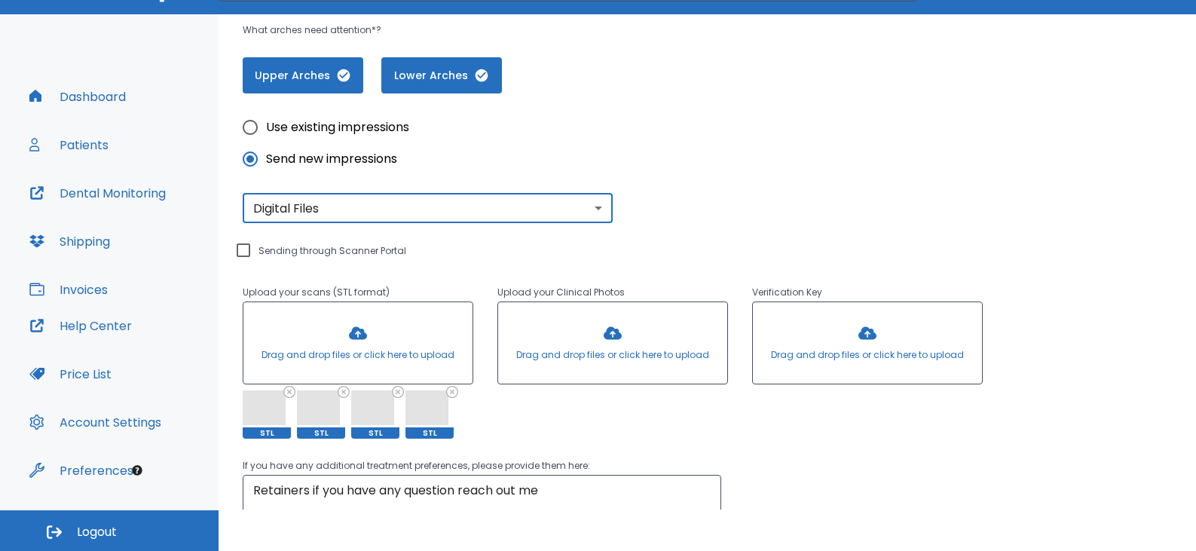
click at [243, 247] on input "Sending through Scanner Portal" at bounding box center [243, 250] width 18 height 18
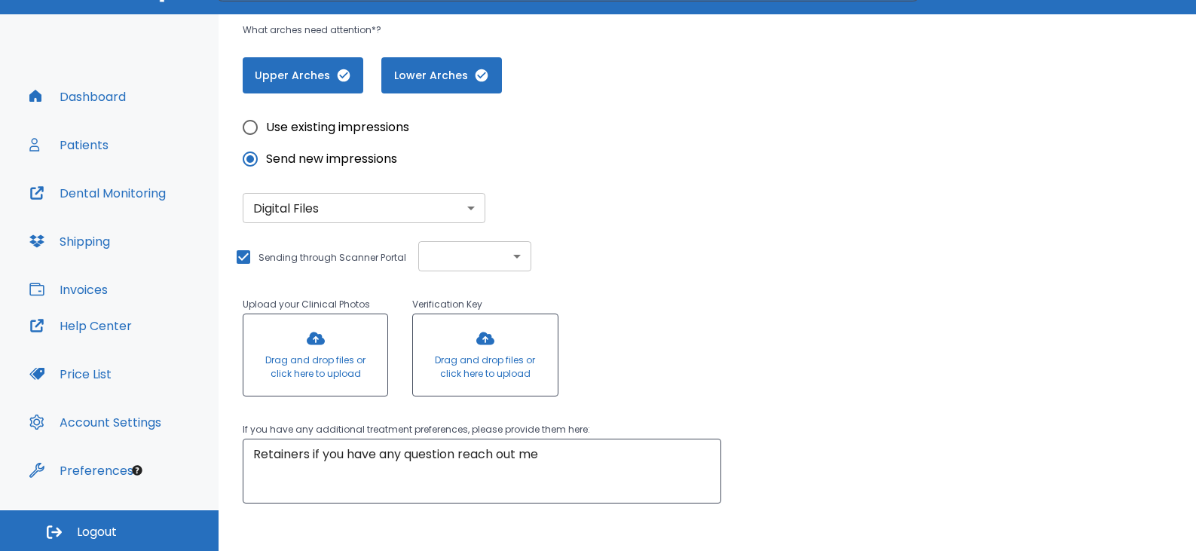
click at [241, 258] on input "Sending through Scanner Portal" at bounding box center [243, 257] width 18 height 18
checkbox input "false"
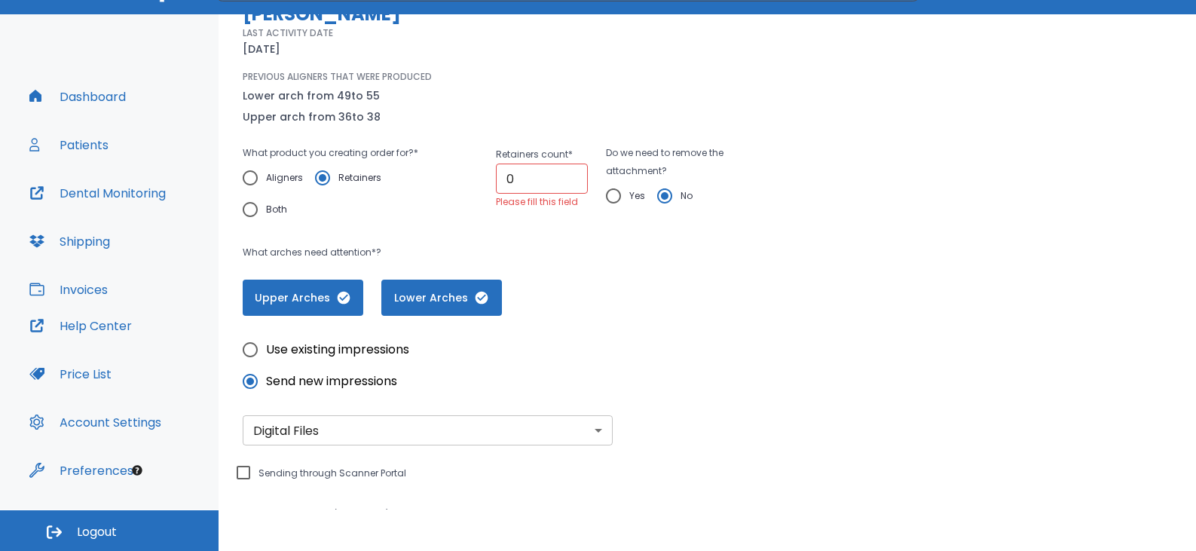
scroll to position [138, 0]
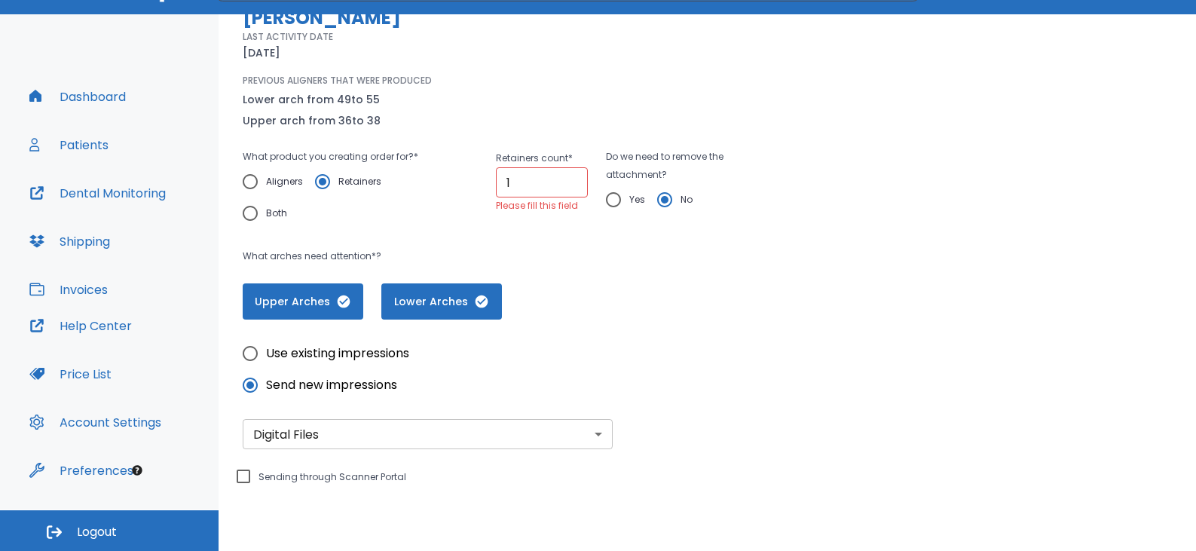
type input "1"
click at [565, 180] on input "1" at bounding box center [542, 182] width 92 height 30
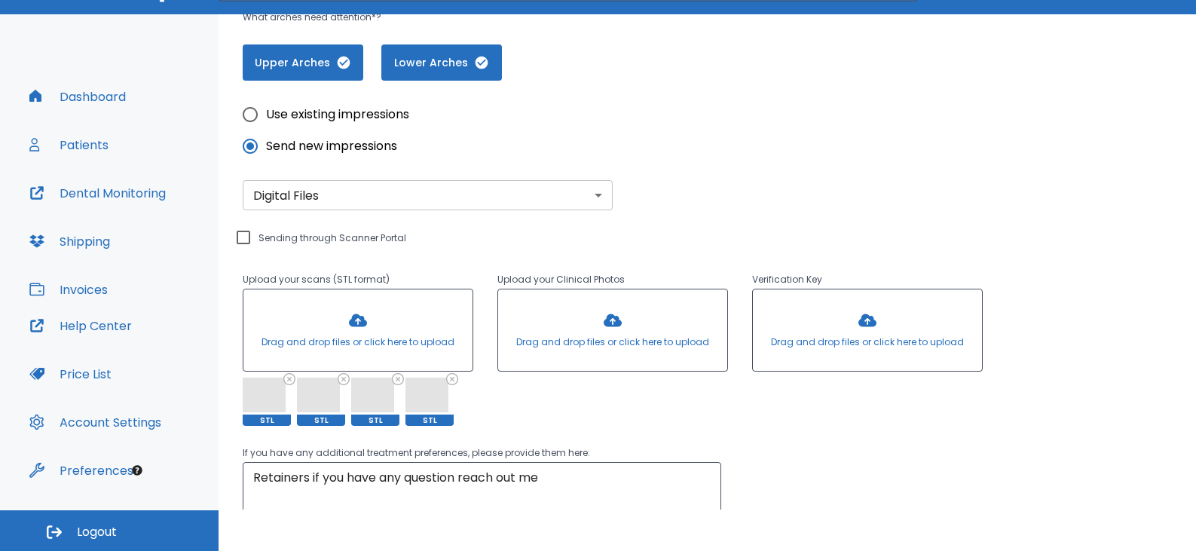
scroll to position [515, 0]
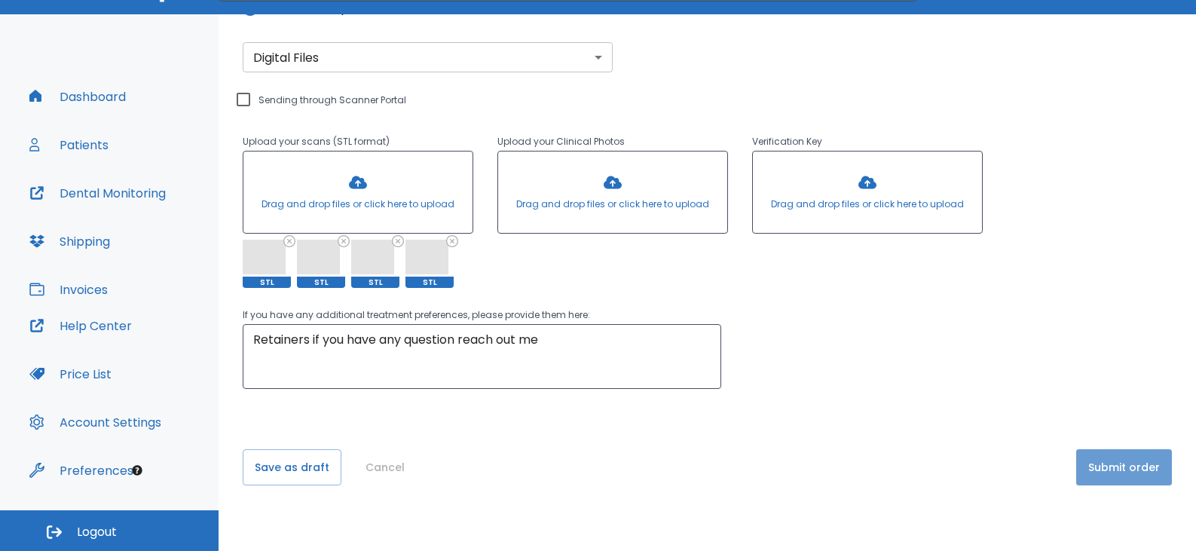
click at [1130, 476] on button "Submit order" at bounding box center [1125, 467] width 96 height 36
